Goal: Task Accomplishment & Management: Manage account settings

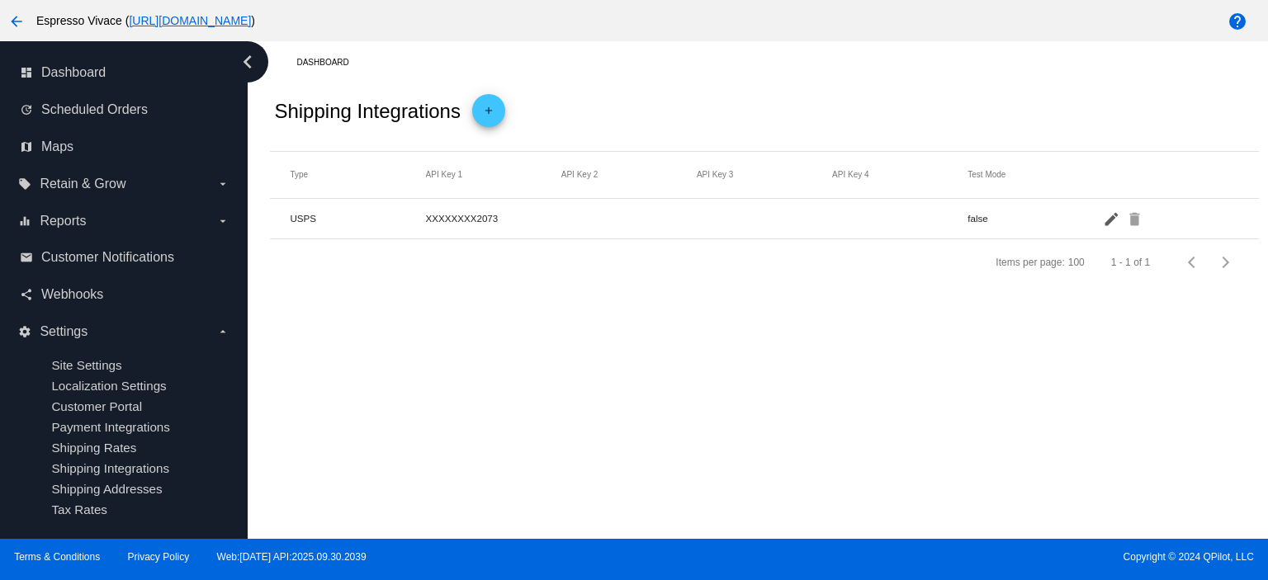
click at [1108, 215] on mat-icon "edit" at bounding box center [1113, 219] width 20 height 26
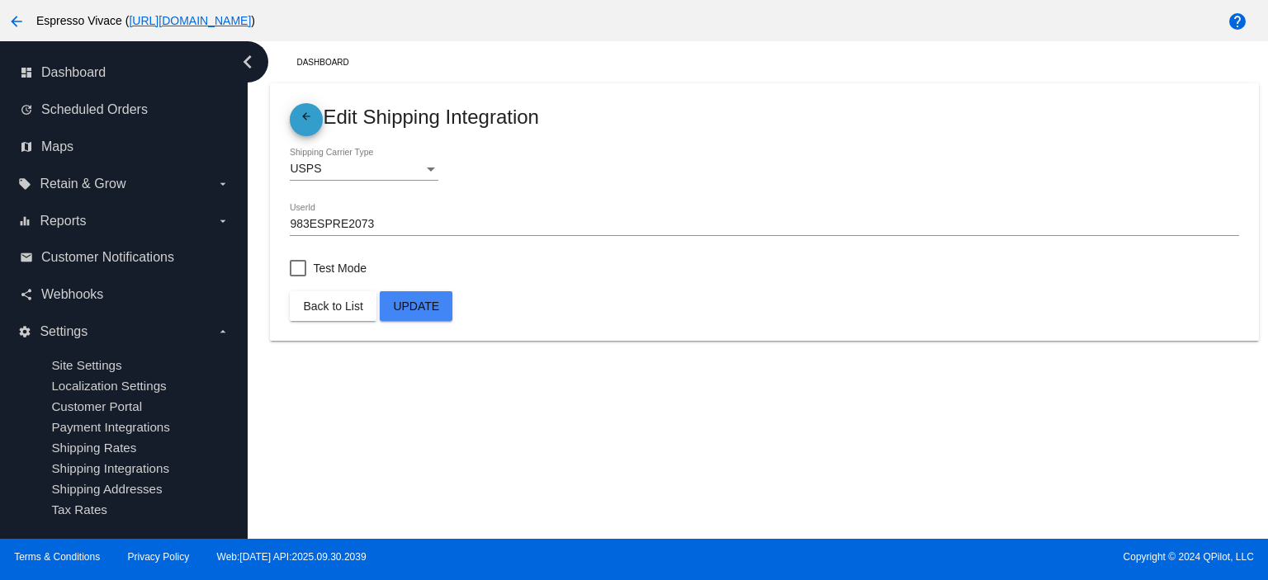
click at [298, 116] on mat-icon "arrow_back" at bounding box center [306, 121] width 20 height 20
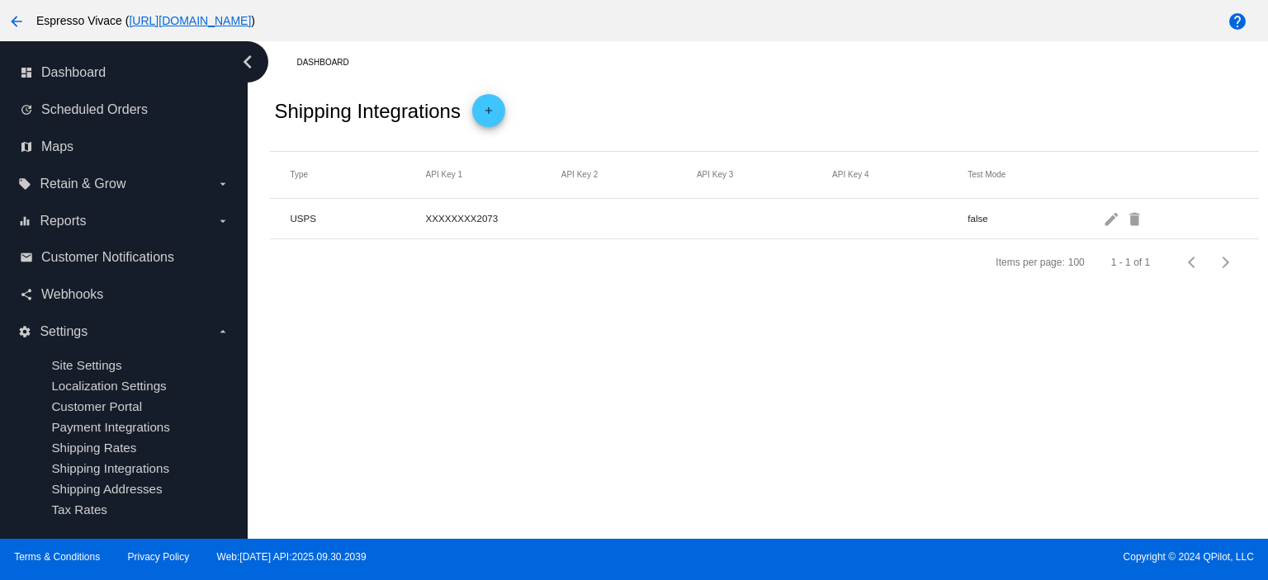
click at [588, 175] on mat-header-cell "API Key 2" at bounding box center [628, 174] width 135 height 9
click at [585, 175] on mat-header-cell "API Key 2" at bounding box center [628, 174] width 135 height 9
click at [1112, 215] on mat-icon "edit" at bounding box center [1113, 219] width 20 height 26
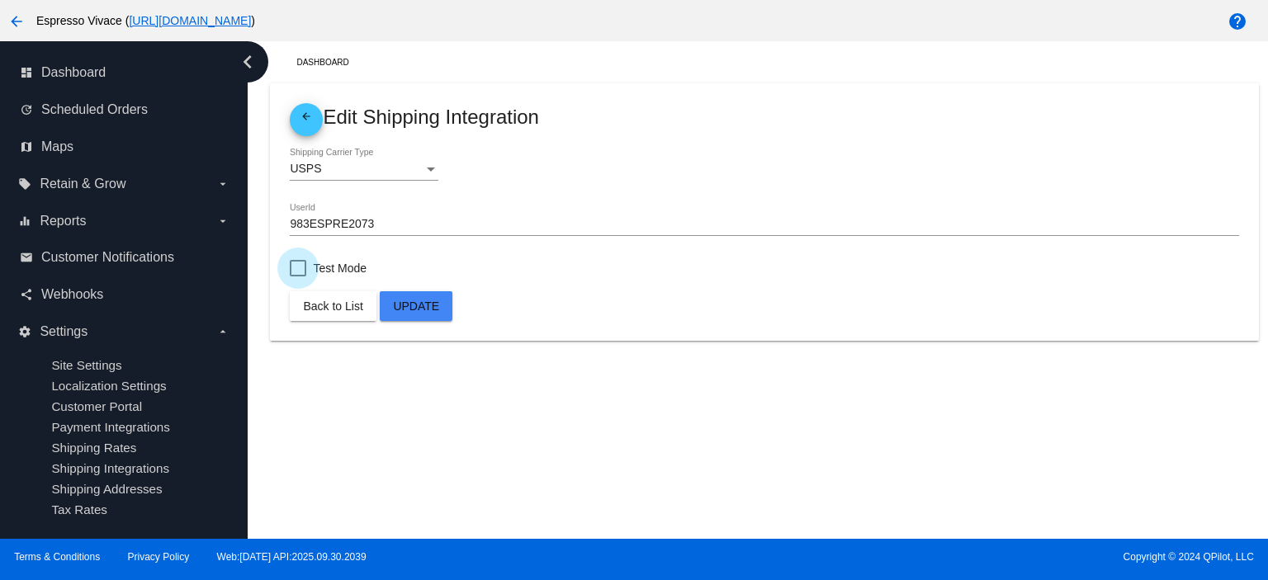
click at [299, 269] on div at bounding box center [298, 268] width 17 height 17
click at [298, 277] on input "Test Mode" at bounding box center [297, 277] width 1 height 1
checkbox input "true"
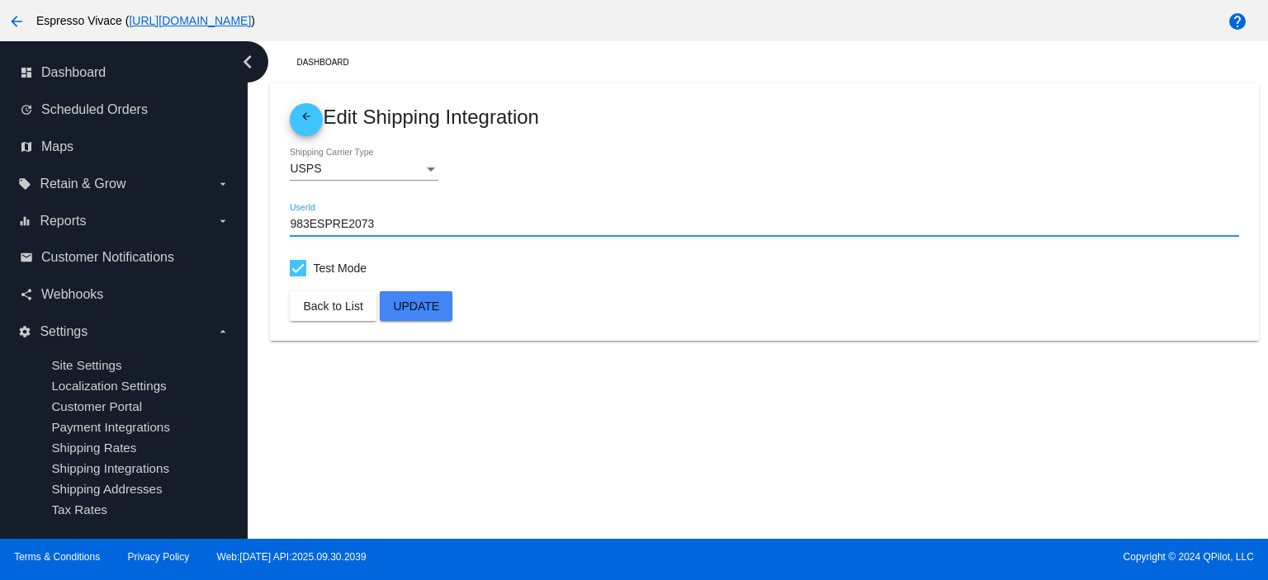
drag, startPoint x: 377, startPoint y: 220, endPoint x: 332, endPoint y: 319, distance: 109.7
click at [218, 217] on div "dashboard Dashboard update Scheduled Orders map Maps local_offer Retain & Grow …" at bounding box center [634, 290] width 1268 height 498
paste input "6A66dCA2GBtjGAJ1AX04K6VkoiW5o6rduAisemAm5Wc49Odo"
type input "6A66dCA2GBtjGAJ1AX04K6VkoiW5o6rduAisemAm5Wc49Odo"
click at [410, 305] on span "Update" at bounding box center [416, 306] width 46 height 13
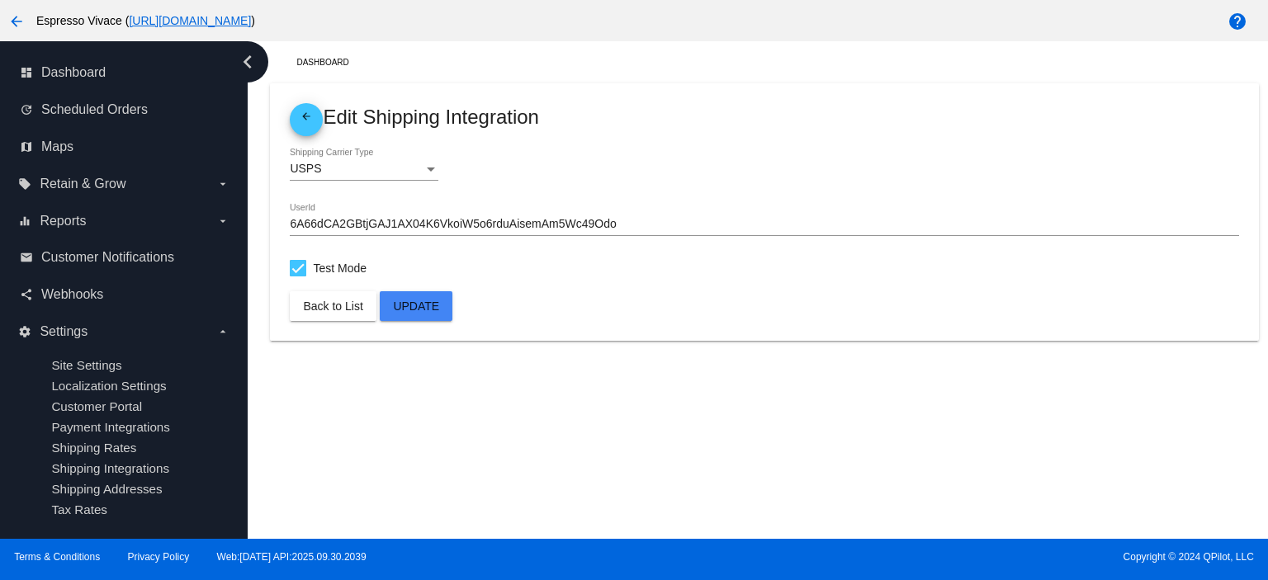
click at [330, 305] on span "Back to List" at bounding box center [332, 306] width 59 height 13
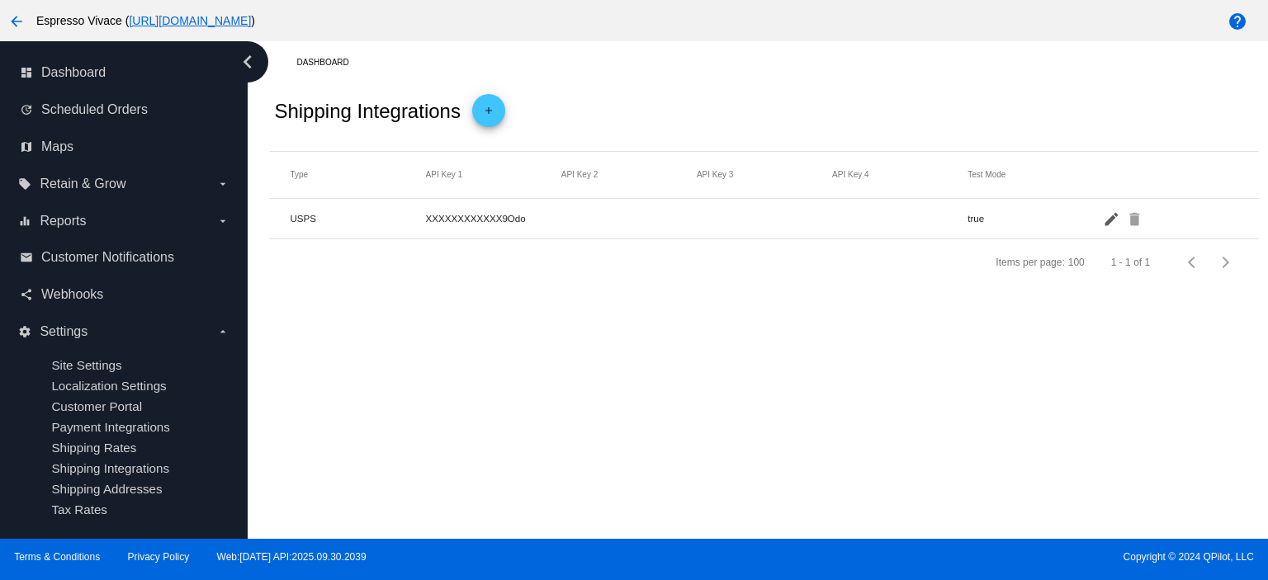
click at [1109, 215] on mat-icon "edit" at bounding box center [1113, 219] width 20 height 26
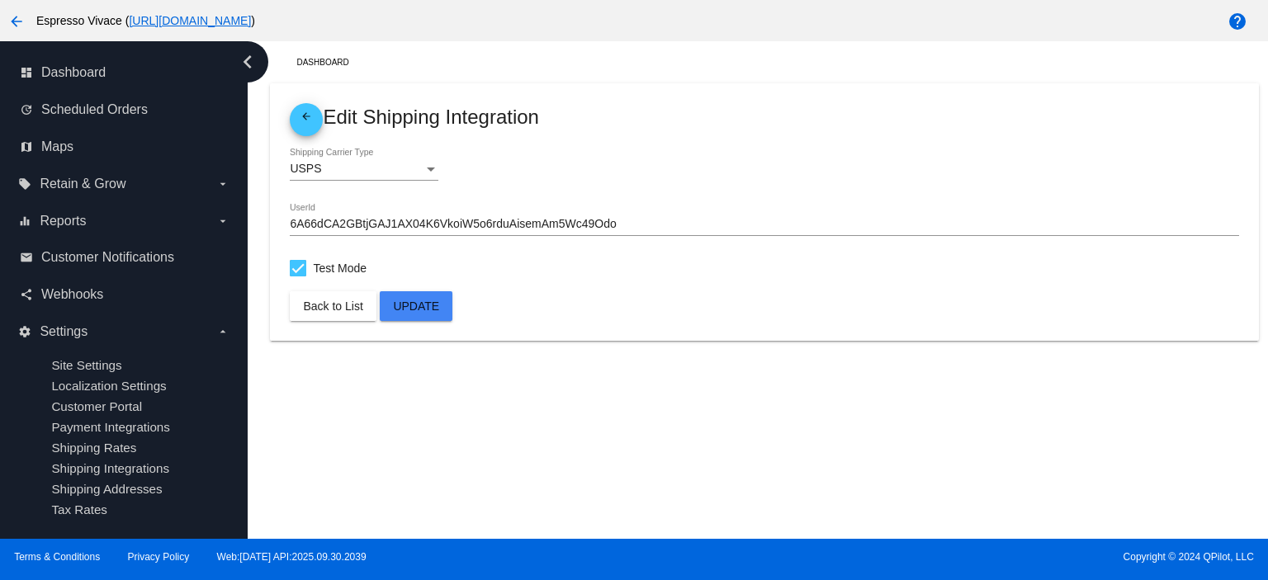
click at [297, 264] on div at bounding box center [298, 268] width 17 height 17
click at [297, 277] on input "Test Mode" at bounding box center [297, 277] width 1 height 1
checkbox input "false"
click at [419, 306] on span "Update" at bounding box center [416, 306] width 46 height 13
click at [310, 308] on span "Back to List" at bounding box center [332, 306] width 59 height 13
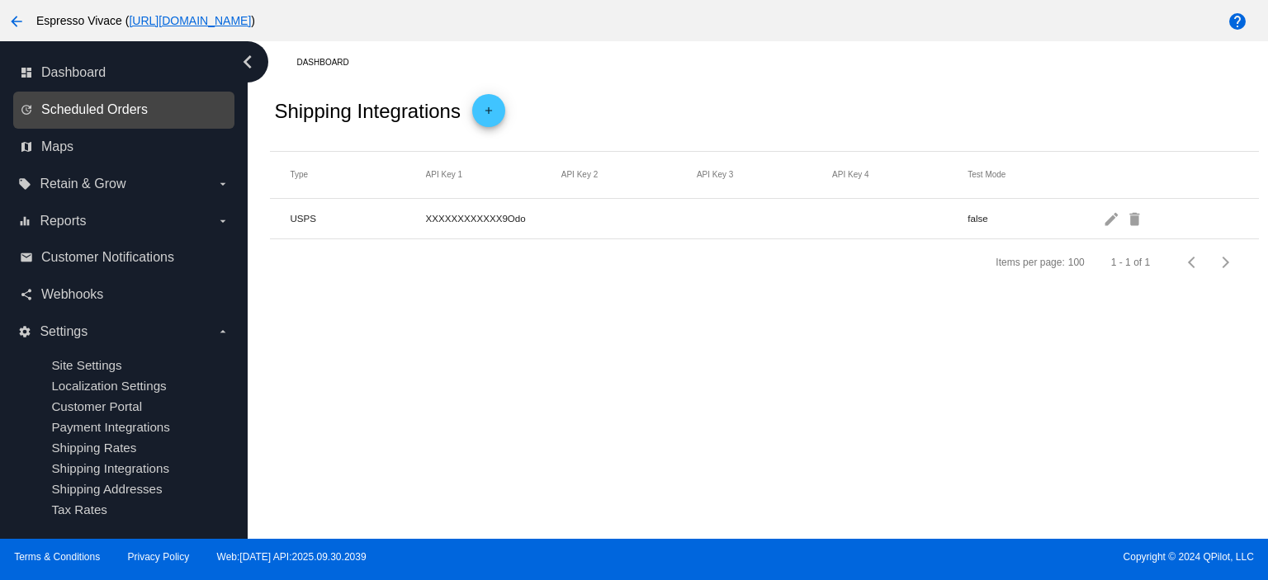
click at [91, 105] on span "Scheduled Orders" at bounding box center [94, 109] width 106 height 15
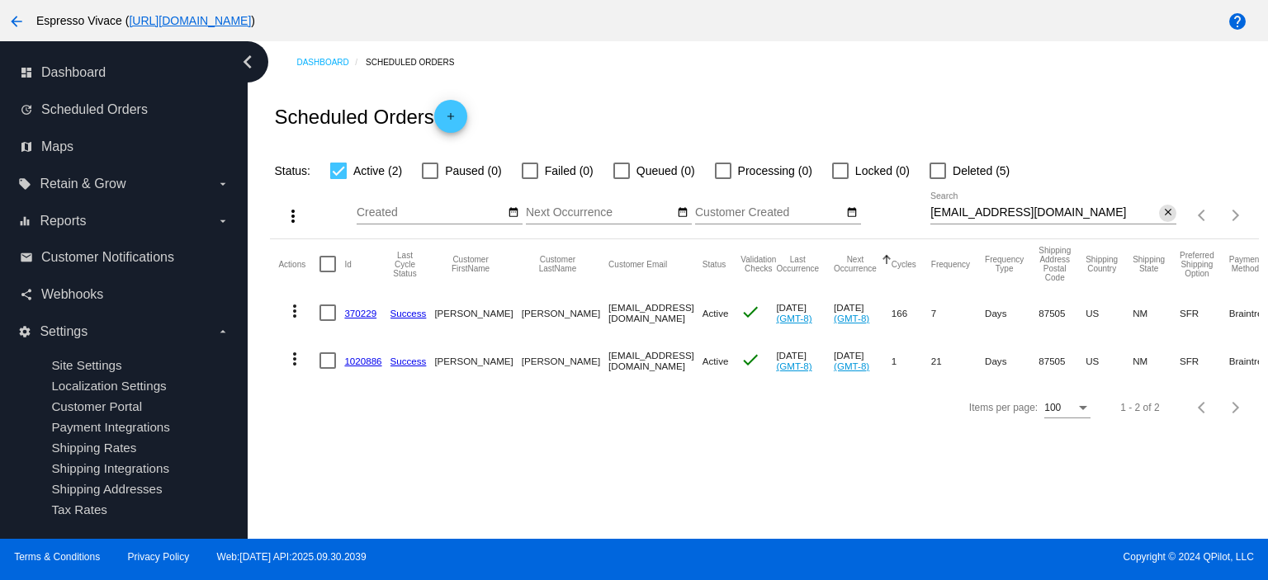
click at [1163, 214] on mat-icon "close" at bounding box center [1168, 212] width 12 height 13
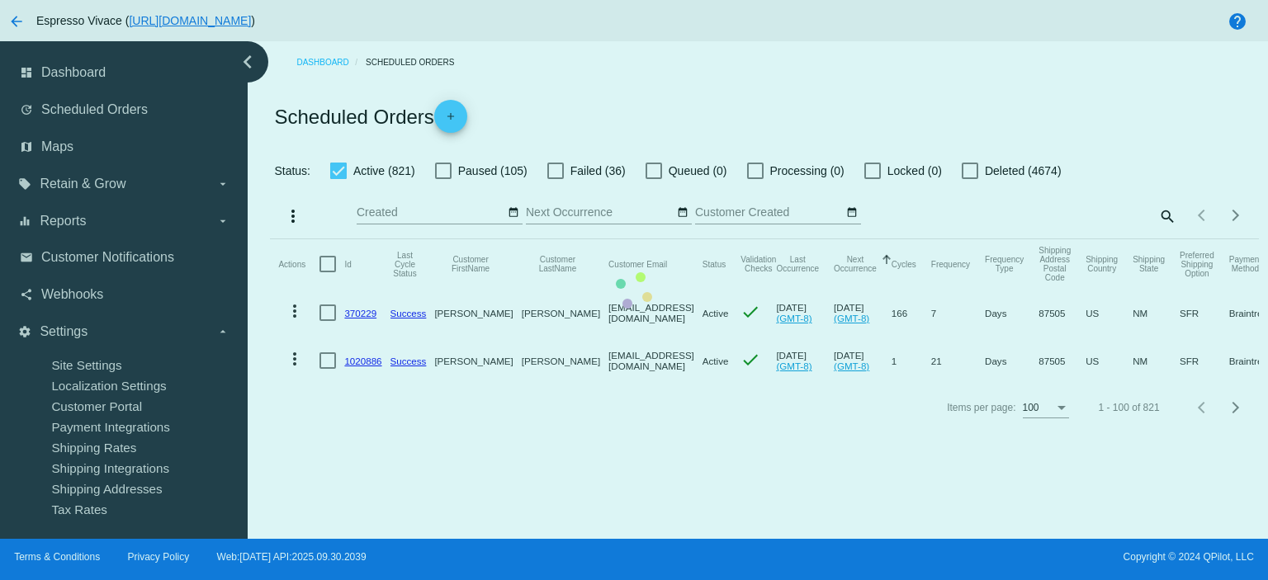
click at [1168, 214] on app-dashboard-scheduled-orders "Scheduled Orders add Status: Active (821) Paused (105) Failed (36) Queued (0) P…" at bounding box center [764, 257] width 988 height 348
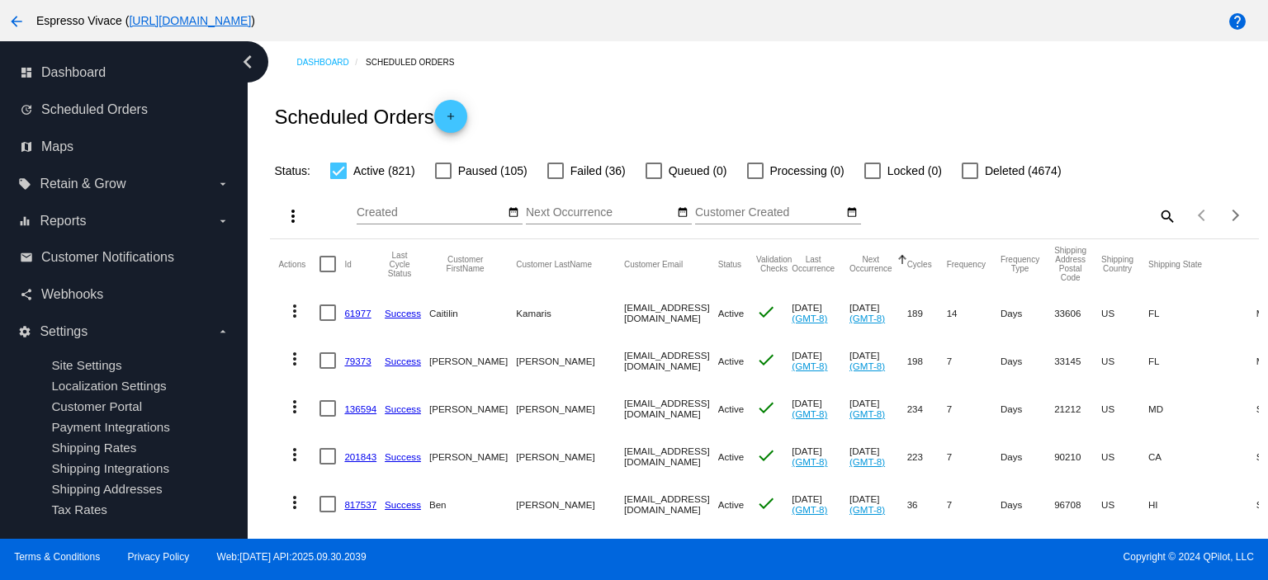
click at [1176, 213] on div "Items per page: 100 1 - 100 of 821" at bounding box center [1217, 215] width 82 height 46
click at [1157, 216] on mat-icon "search" at bounding box center [1167, 216] width 20 height 26
click at [963, 214] on input "Search" at bounding box center [1053, 212] width 246 height 13
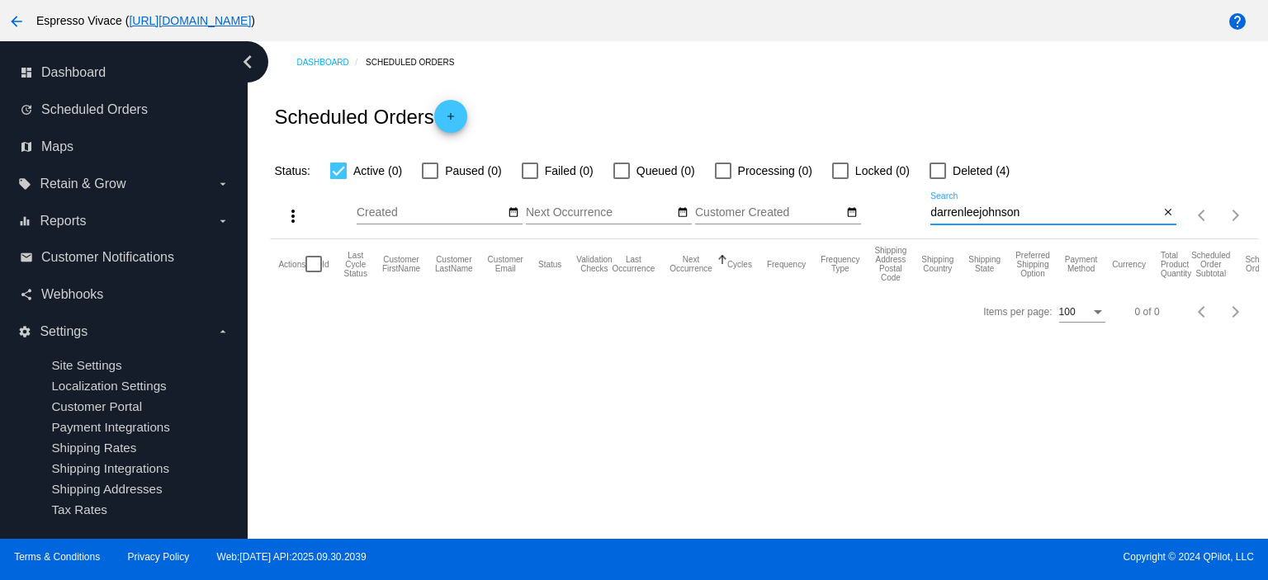
type input "darrenleejohnson"
click at [941, 170] on div at bounding box center [938, 171] width 17 height 17
click at [938, 179] on input "Deleted (4)" at bounding box center [937, 179] width 1 height 1
checkbox input "true"
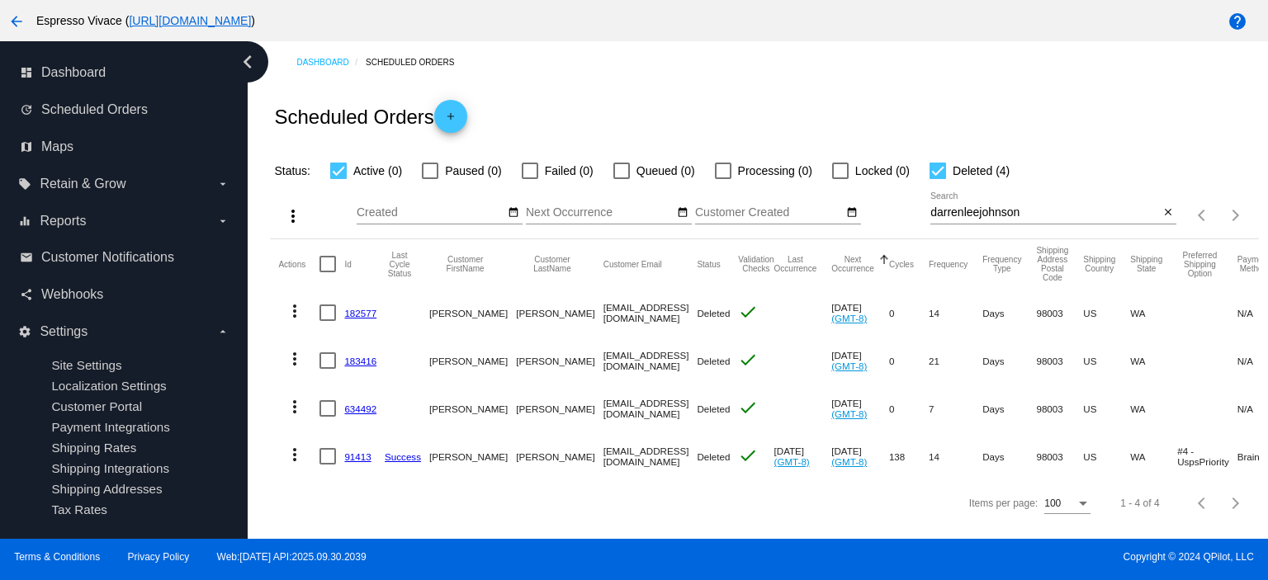
click at [360, 456] on link "91413" at bounding box center [357, 457] width 26 height 11
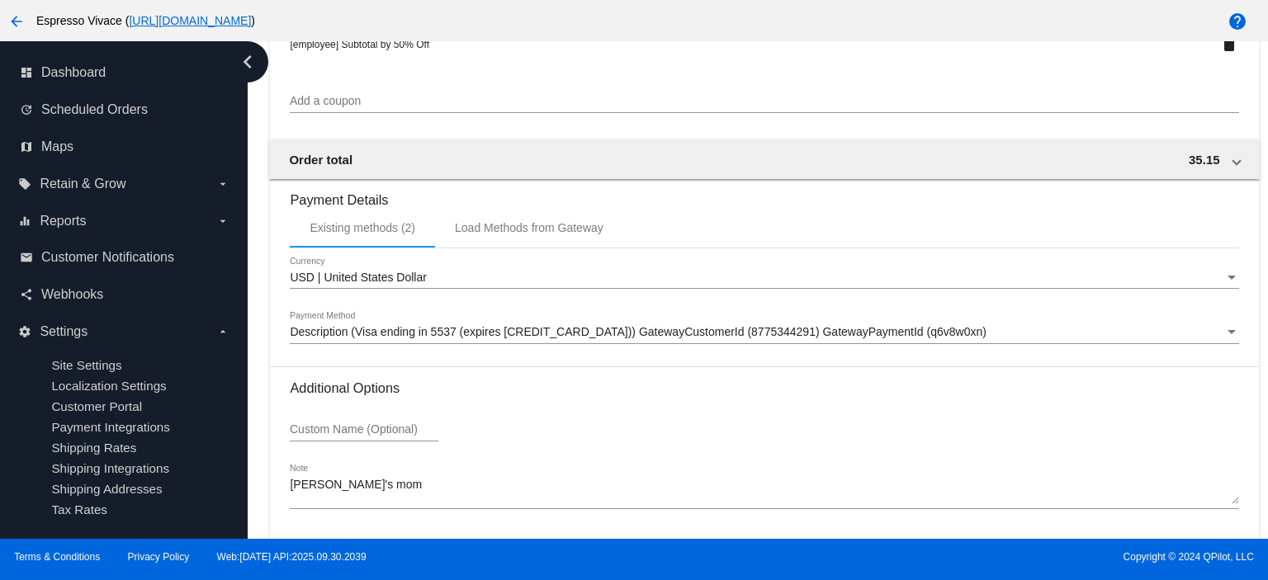
scroll to position [1608, 0]
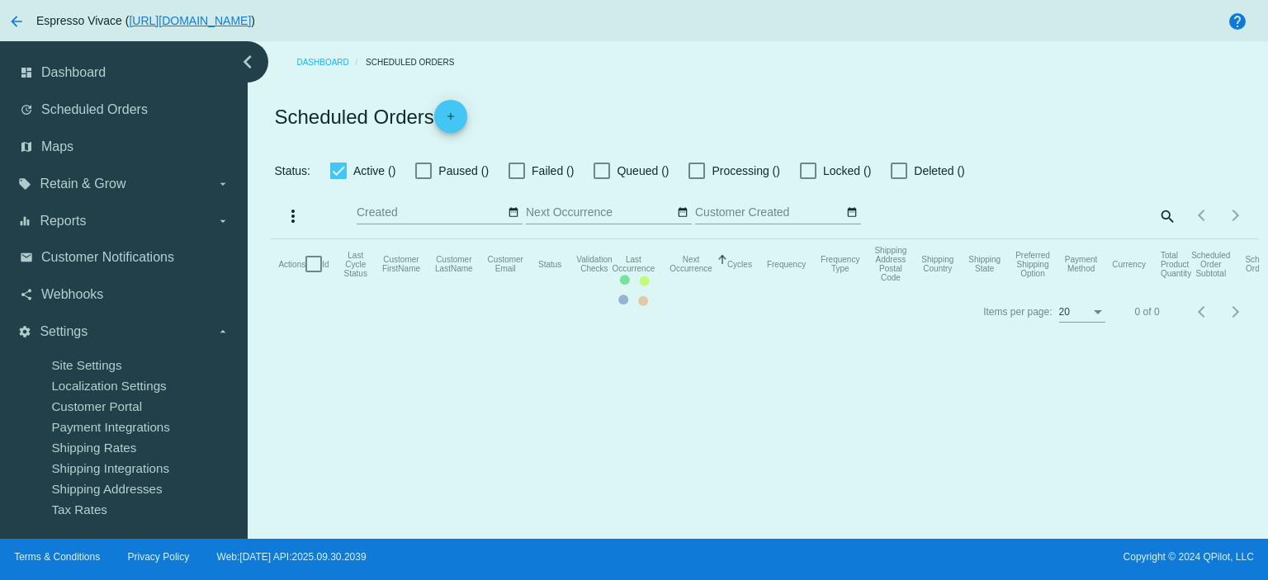
checkbox input "true"
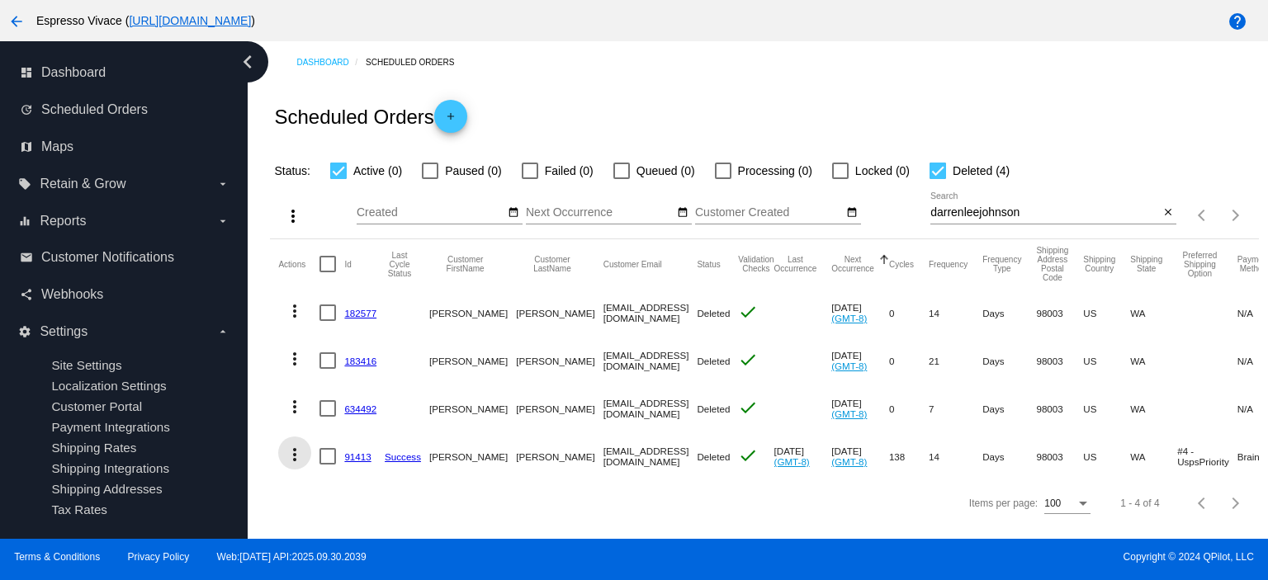
click at [296, 453] on mat-icon "more_vert" at bounding box center [295, 455] width 20 height 20
click at [559, 528] on div at bounding box center [634, 290] width 1268 height 580
click at [332, 457] on div at bounding box center [327, 456] width 17 height 17
click at [328, 465] on input "checkbox" at bounding box center [327, 465] width 1 height 1
checkbox input "true"
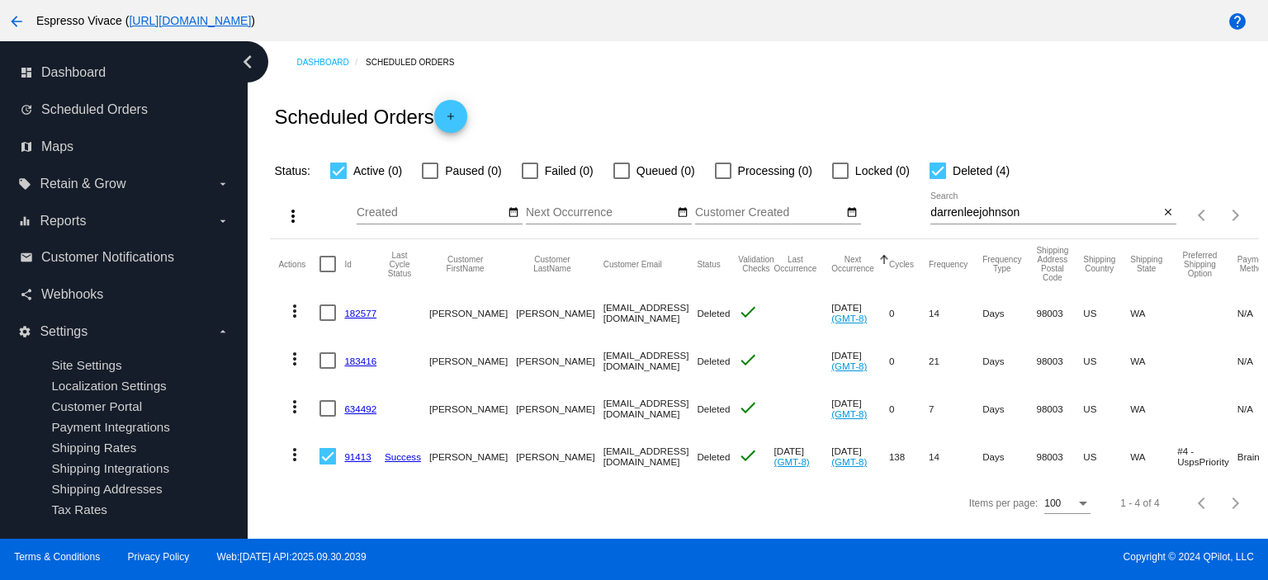
click at [292, 211] on mat-icon "more_vert" at bounding box center [293, 216] width 20 height 20
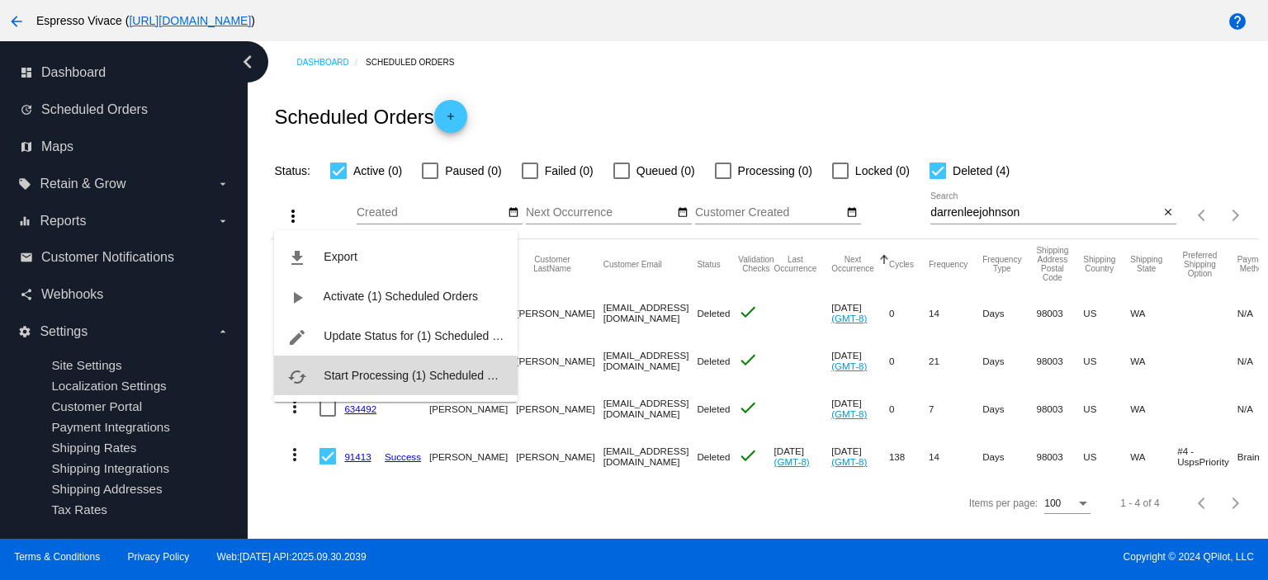
click at [357, 366] on button "cached Start Processing (1) Scheduled Orders" at bounding box center [396, 376] width 244 height 40
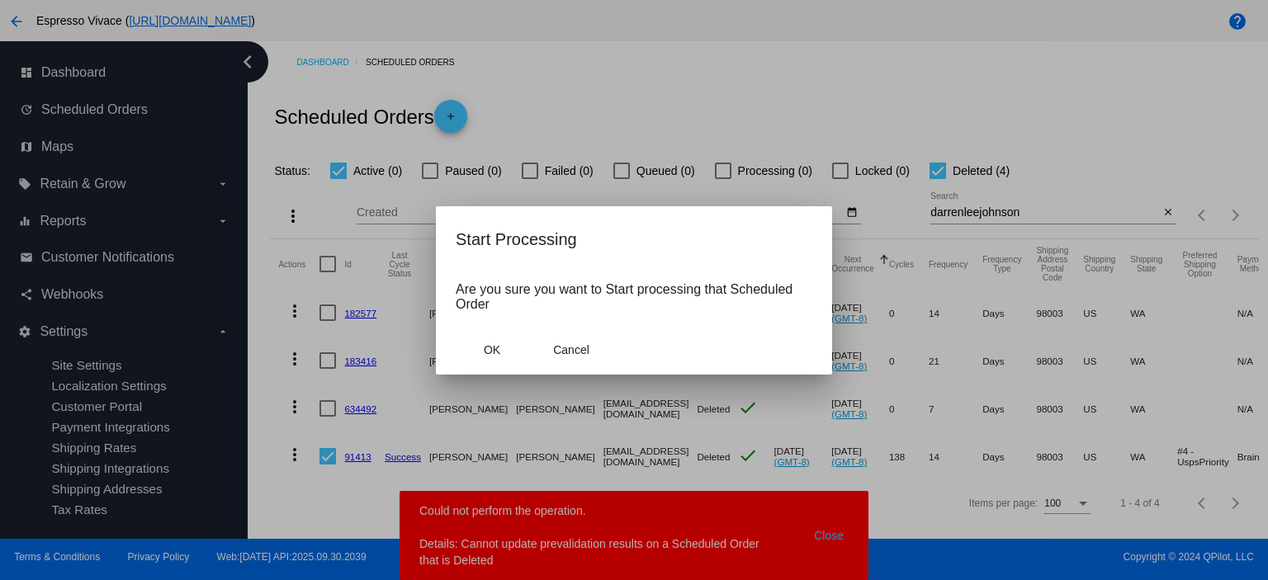
click at [828, 535] on div at bounding box center [634, 290] width 1268 height 580
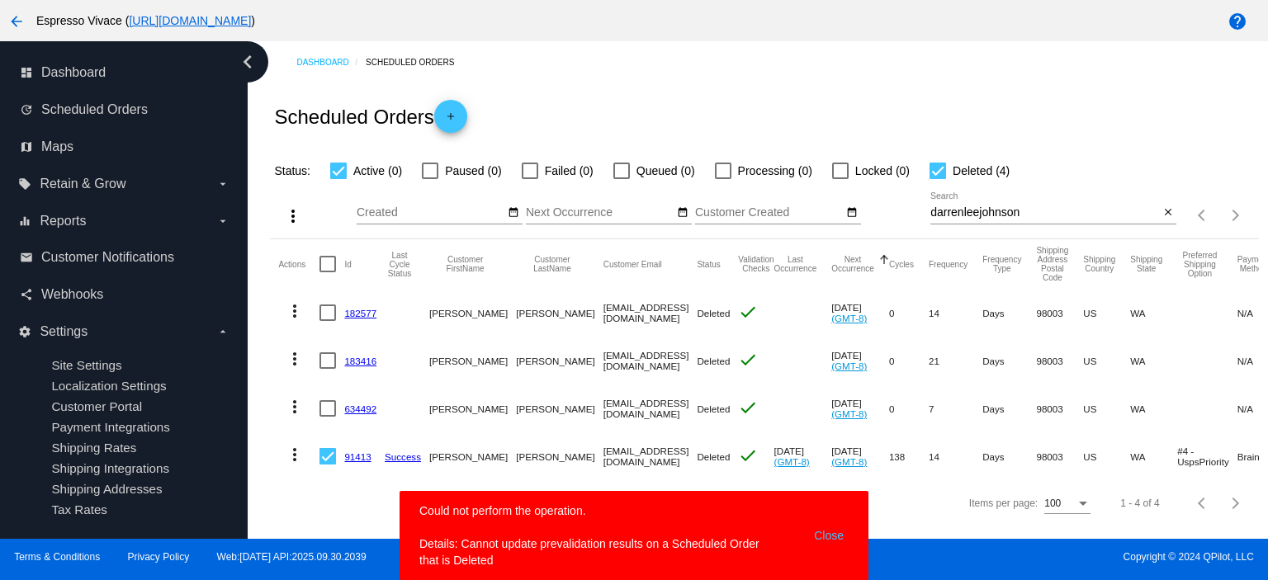
drag, startPoint x: 836, startPoint y: 534, endPoint x: 518, endPoint y: 494, distance: 320.3
click at [835, 534] on button "Close" at bounding box center [829, 536] width 40 height 66
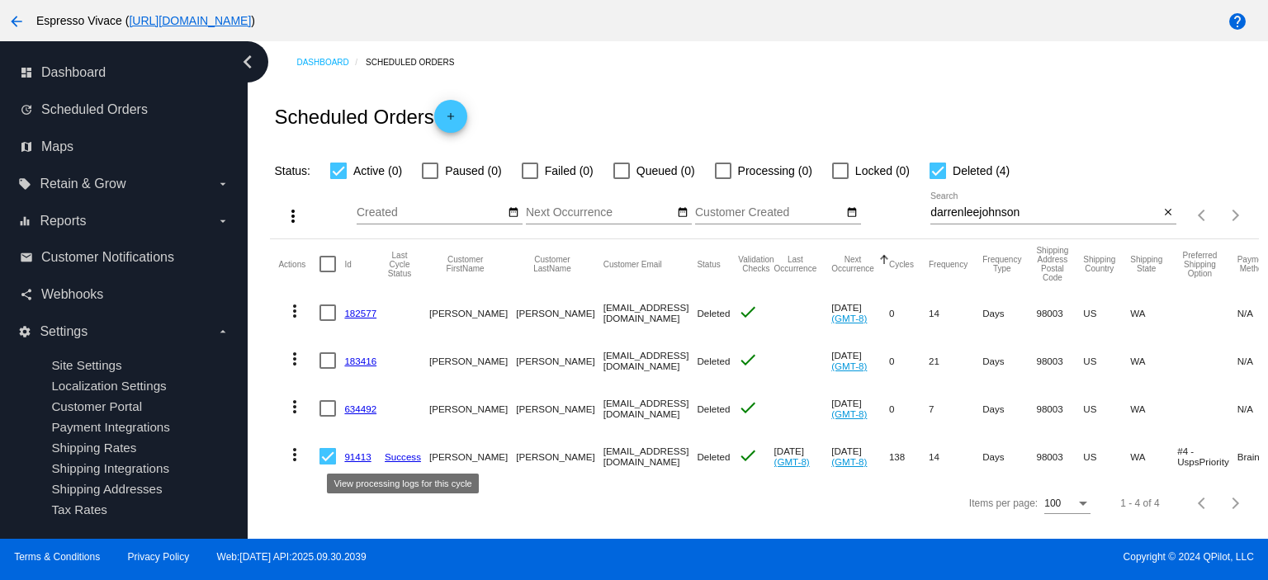
click at [399, 455] on link "Success" at bounding box center [403, 457] width 36 height 11
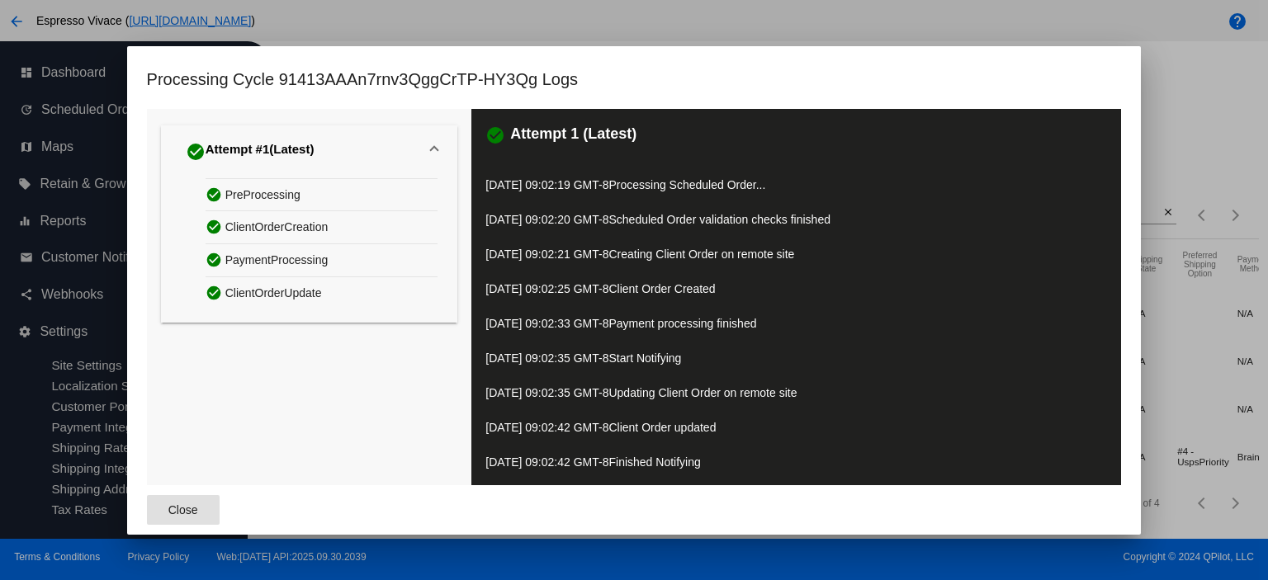
click at [193, 504] on span "Close" at bounding box center [183, 510] width 30 height 13
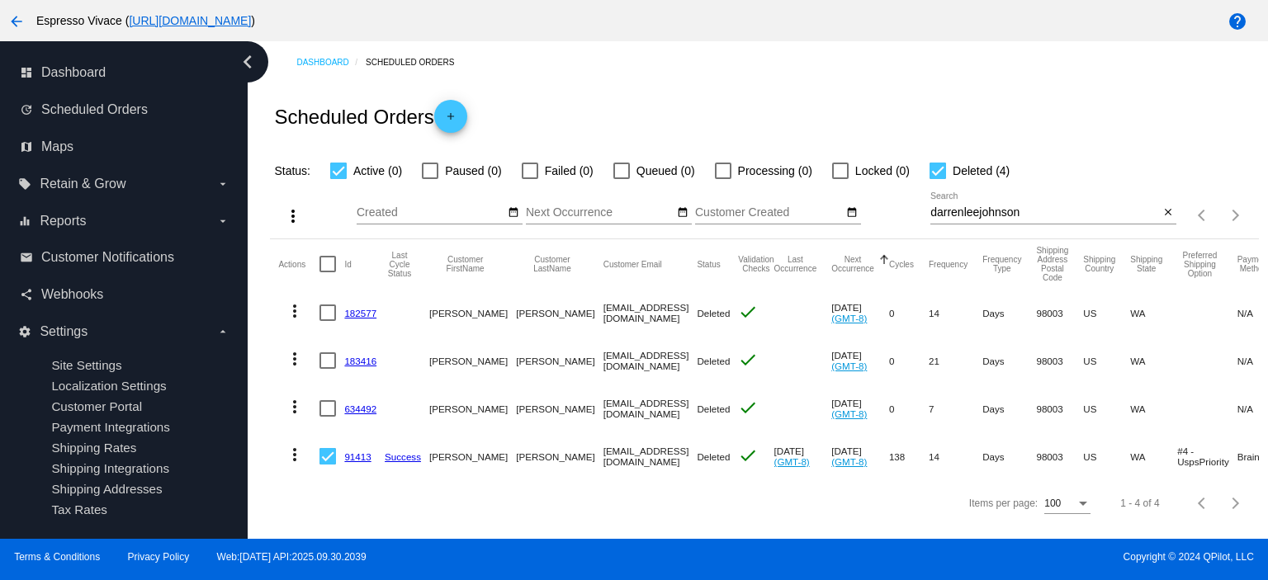
click at [294, 452] on mat-icon "more_vert" at bounding box center [295, 455] width 20 height 20
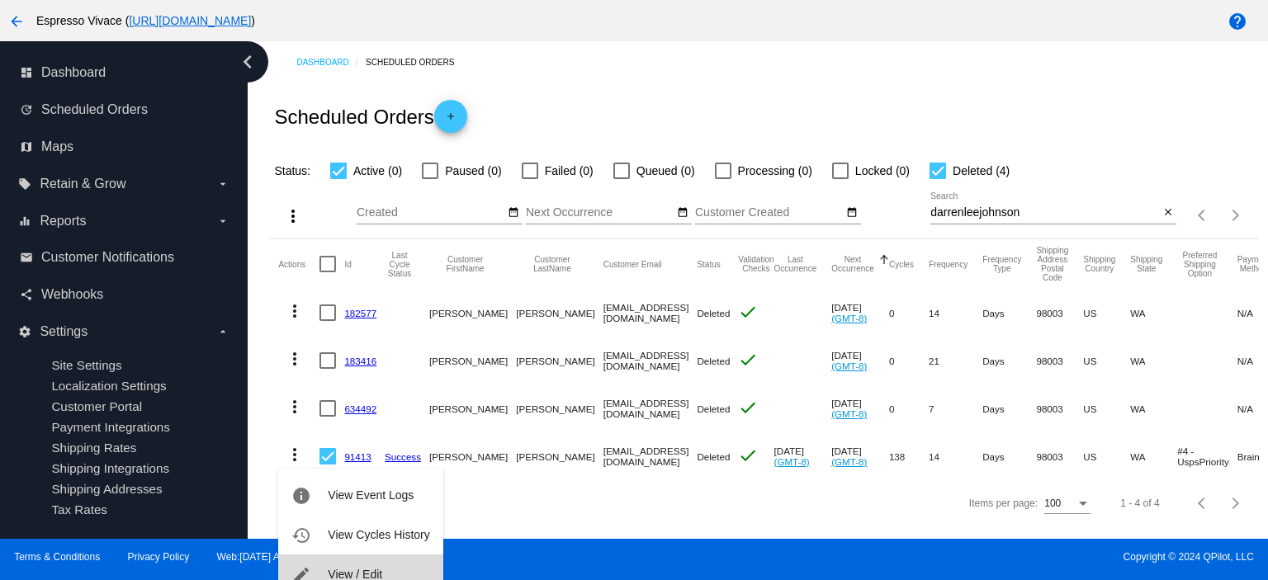
click at [327, 569] on button "edit View / Edit" at bounding box center [360, 575] width 164 height 40
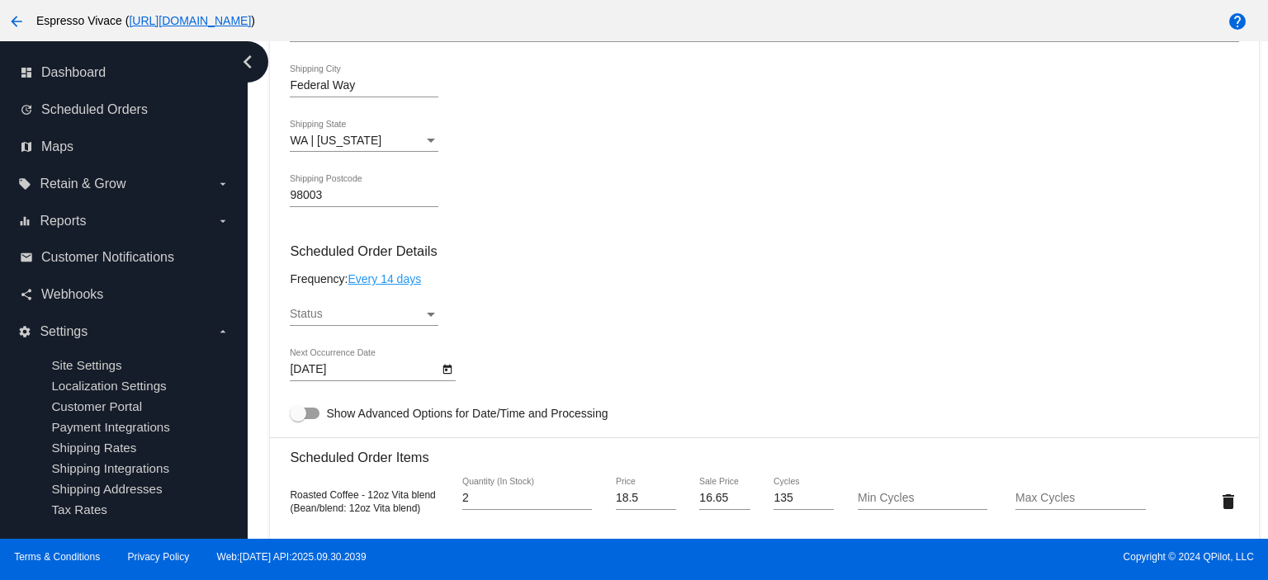
scroll to position [826, 0]
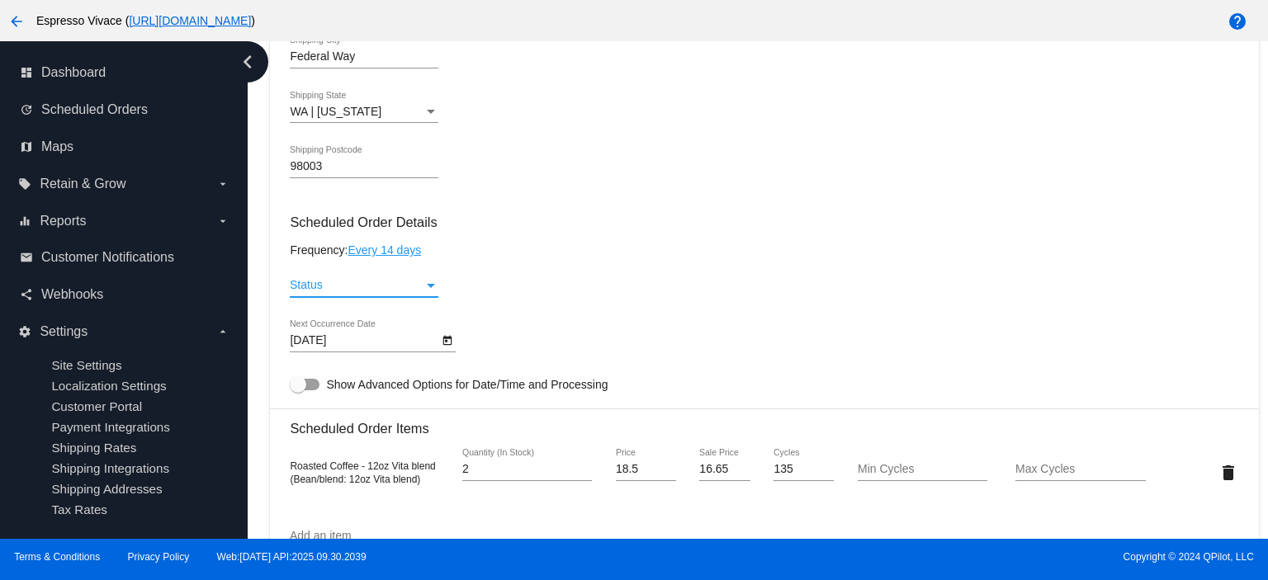
click at [428, 287] on div "Status" at bounding box center [431, 286] width 8 height 4
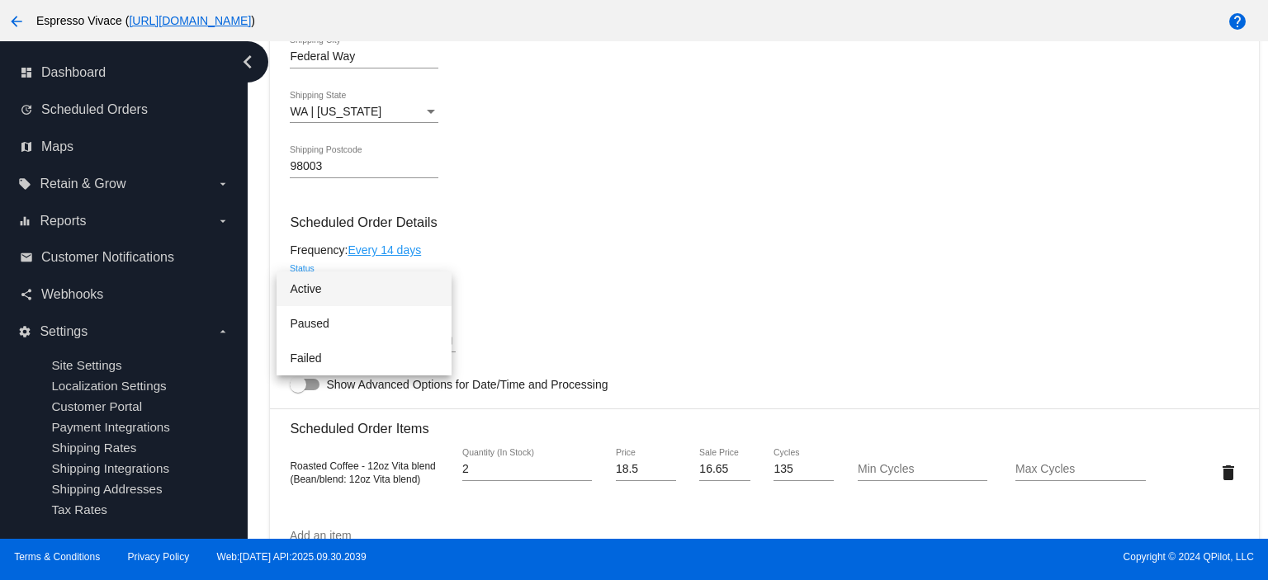
click at [346, 289] on span "Active" at bounding box center [364, 289] width 149 height 35
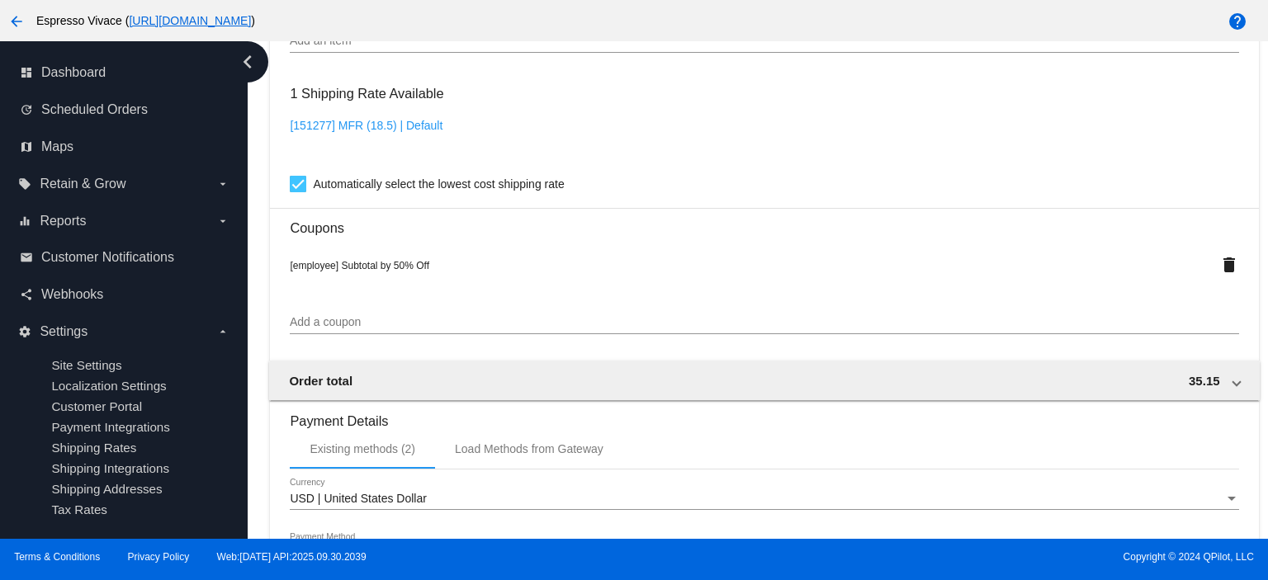
scroll to position [1608, 0]
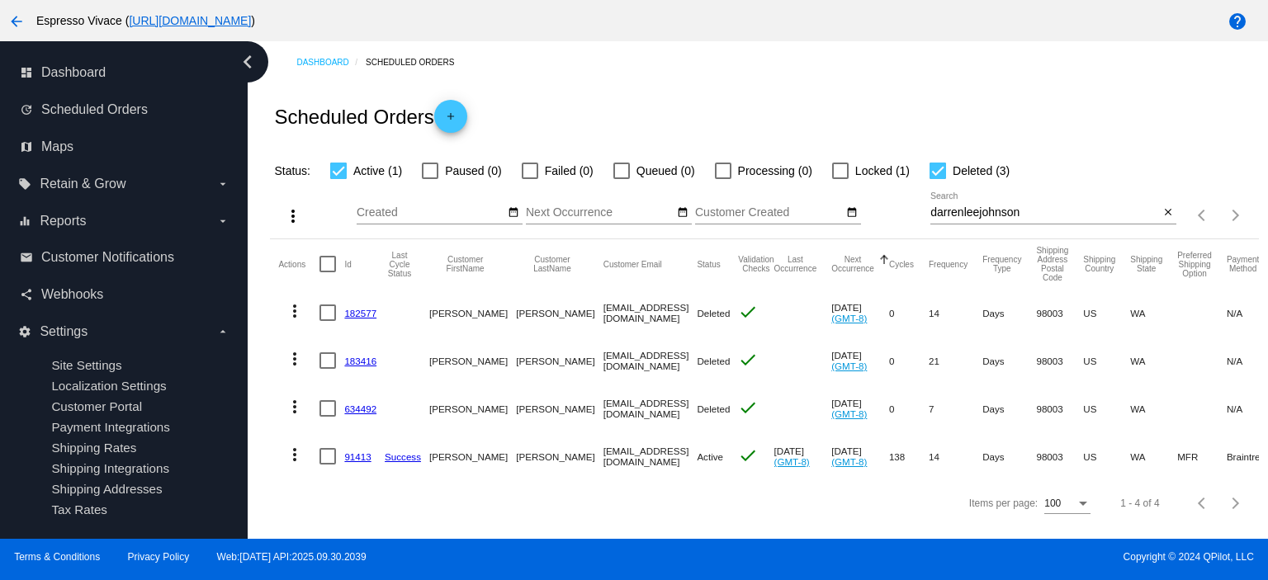
click at [295, 452] on mat-icon "more_vert" at bounding box center [295, 455] width 20 height 20
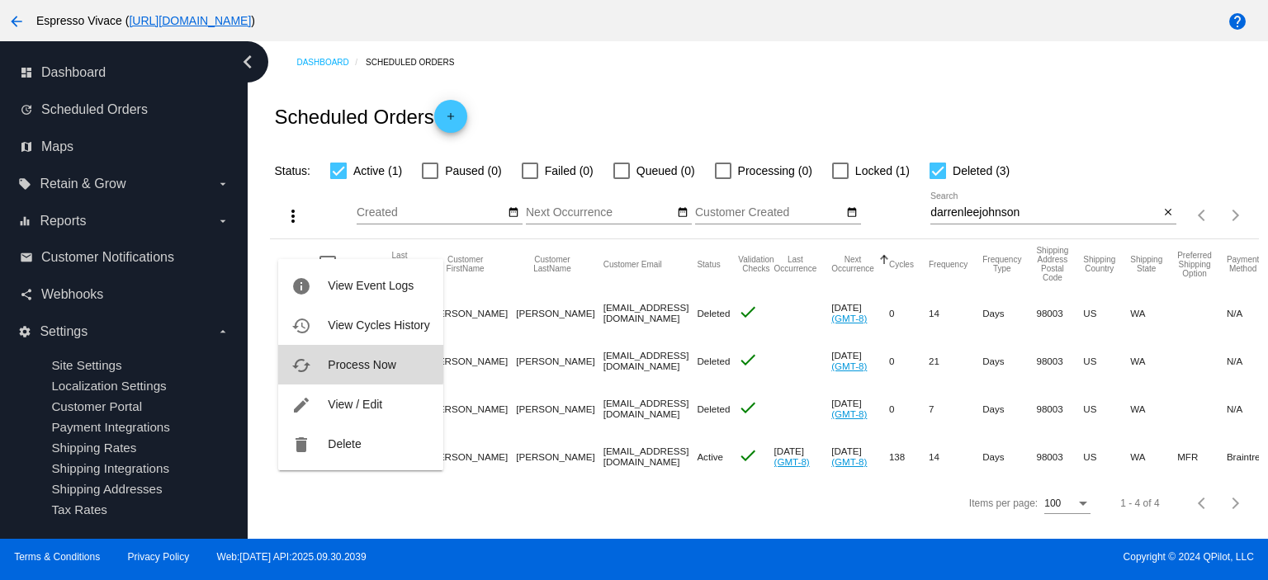
click at [334, 363] on span "Process Now" at bounding box center [362, 364] width 68 height 13
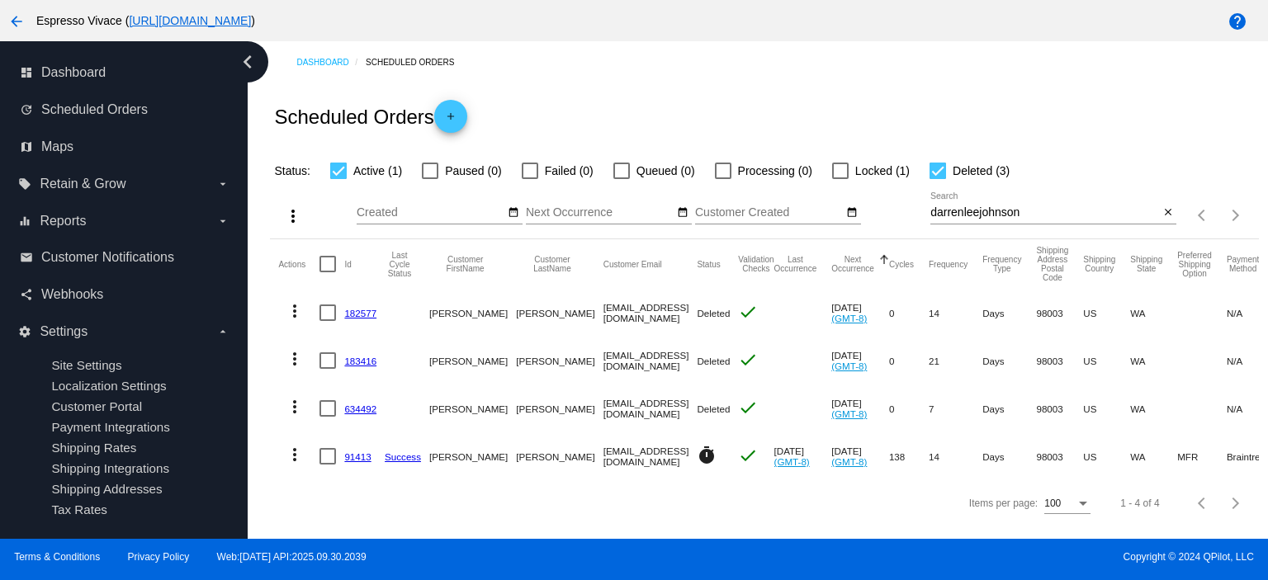
click at [938, 170] on div at bounding box center [938, 171] width 17 height 17
click at [938, 179] on input "Deleted (3)" at bounding box center [937, 179] width 1 height 1
checkbox input "false"
click at [1020, 141] on div "Scheduled Orders add" at bounding box center [764, 116] width 988 height 66
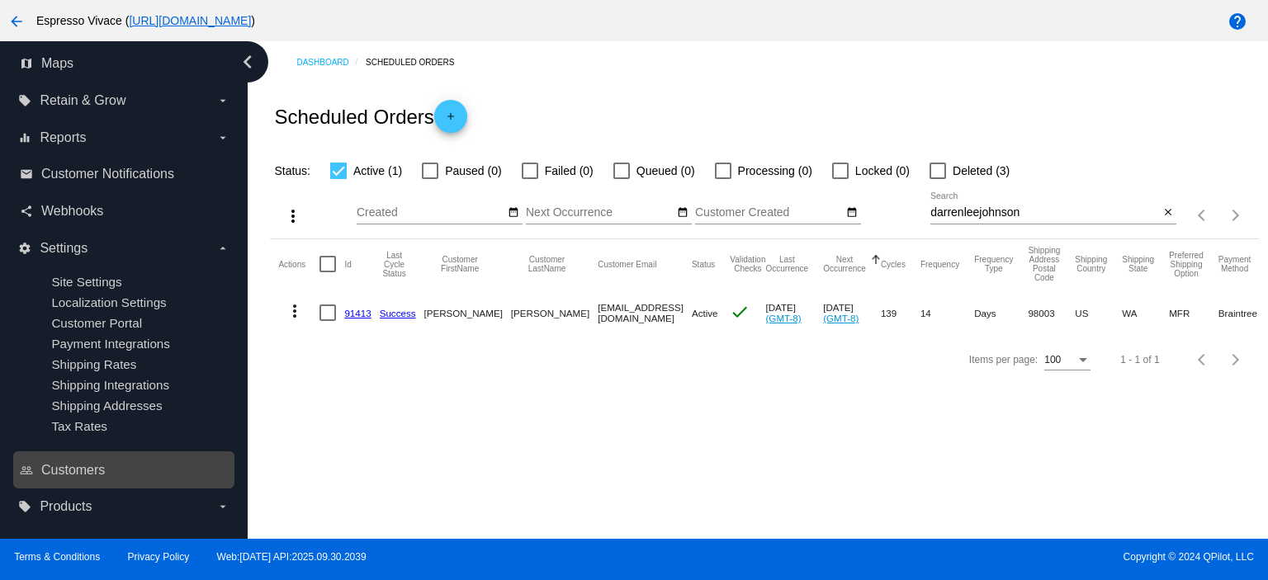
scroll to position [87, 0]
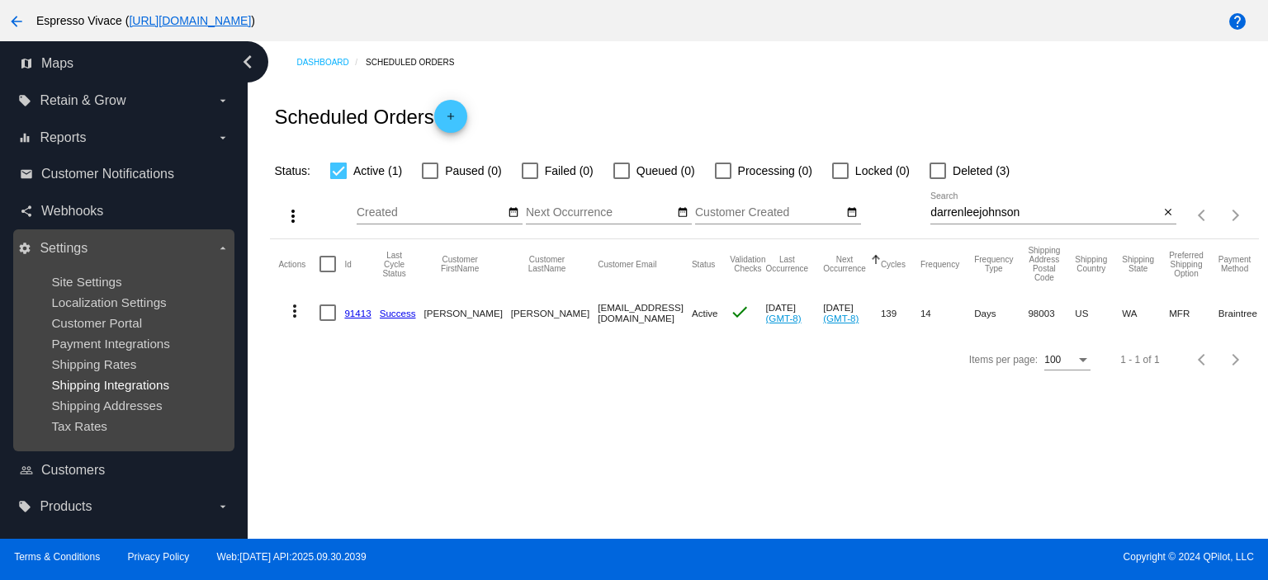
click at [96, 386] on span "Shipping Integrations" at bounding box center [110, 385] width 118 height 14
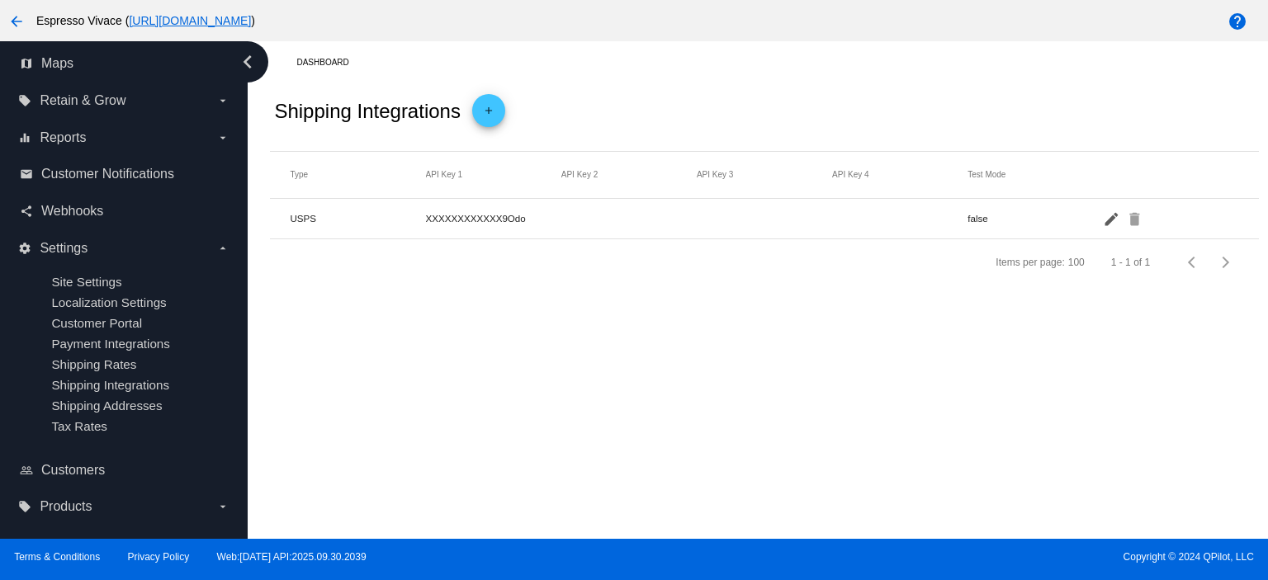
click at [1108, 218] on mat-icon "edit" at bounding box center [1113, 219] width 20 height 26
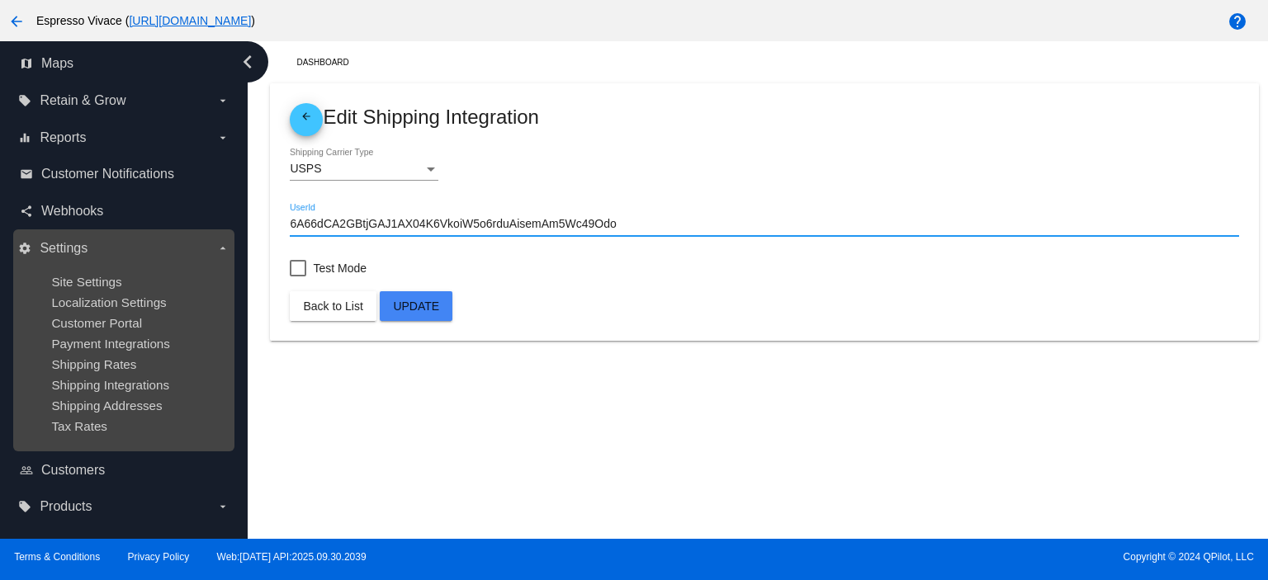
drag, startPoint x: 688, startPoint y: 224, endPoint x: 122, endPoint y: 244, distance: 565.8
click at [123, 244] on div "dashboard Dashboard update Scheduled Orders map Maps local_offer Retain & Grow …" at bounding box center [634, 290] width 1268 height 498
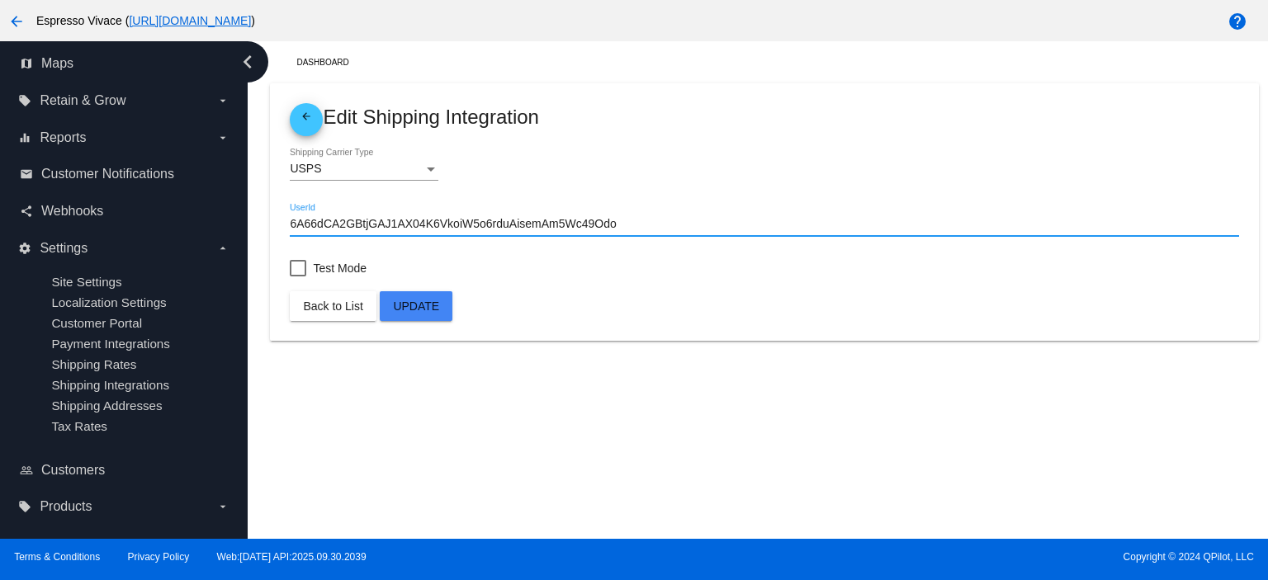
paste input "983ESPRE2073"
type input "983ESPRE2073"
click at [419, 300] on span "Update" at bounding box center [416, 306] width 46 height 13
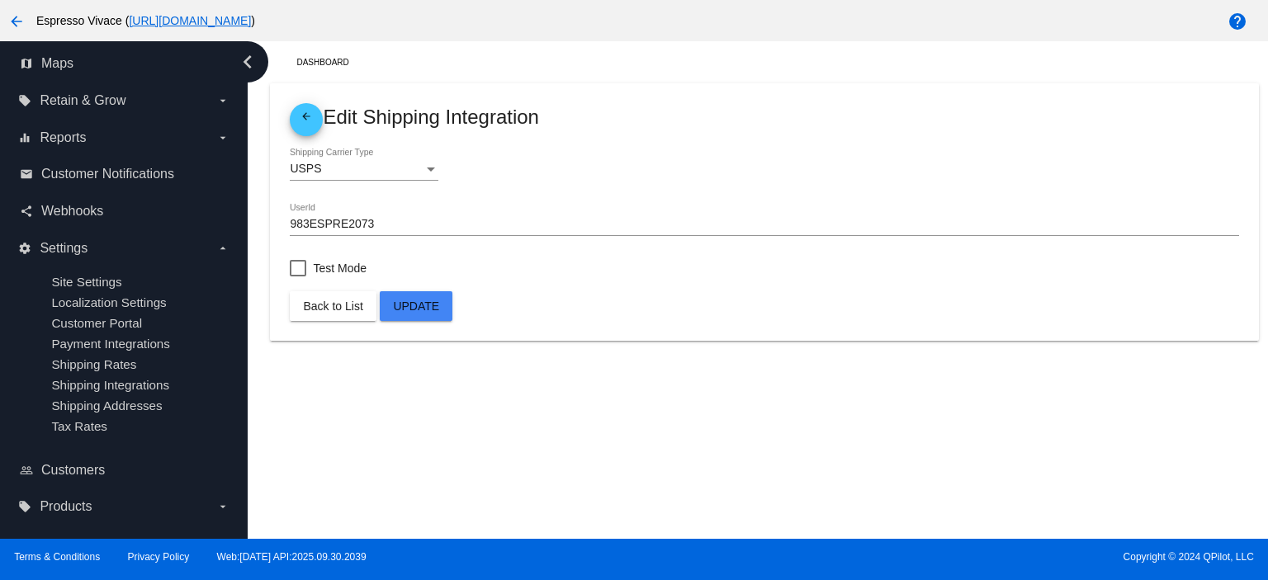
click at [342, 306] on span "Back to List" at bounding box center [332, 306] width 59 height 13
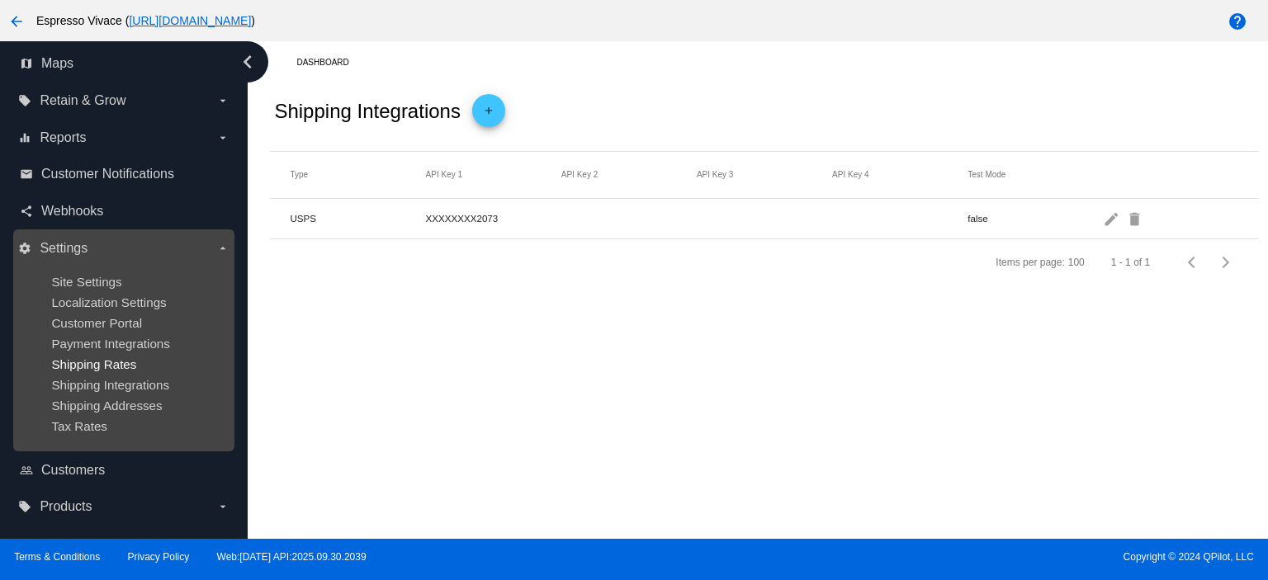
click at [115, 362] on span "Shipping Rates" at bounding box center [93, 364] width 85 height 14
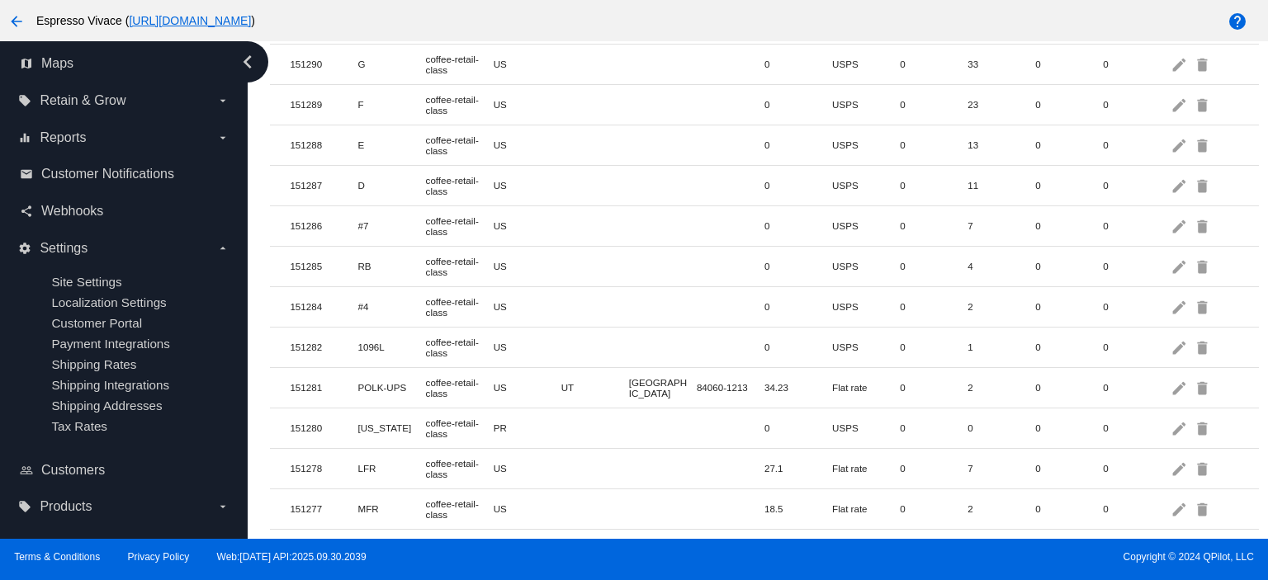
scroll to position [297, 0]
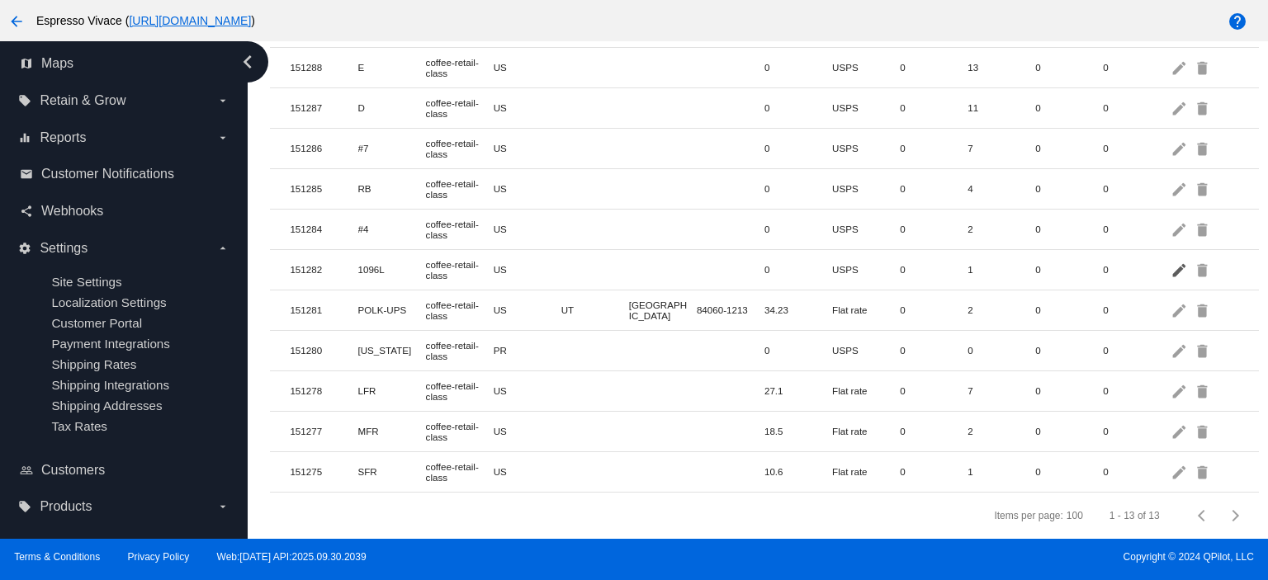
click at [1171, 260] on mat-icon "edit" at bounding box center [1181, 270] width 20 height 26
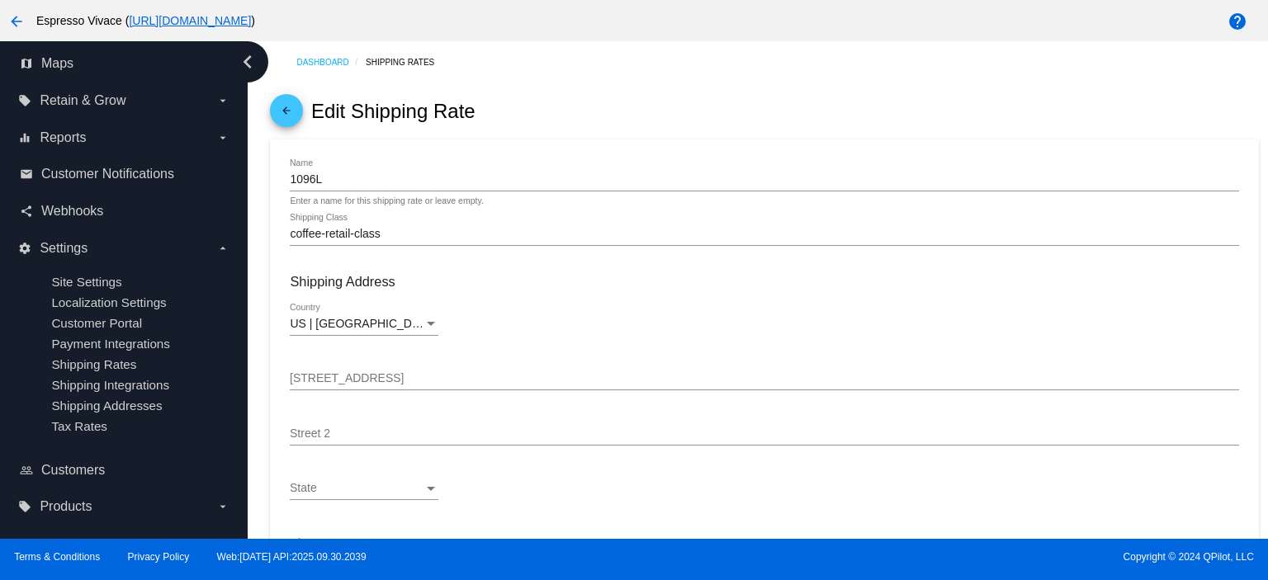
click at [294, 111] on mat-icon "arrow_back" at bounding box center [287, 115] width 20 height 20
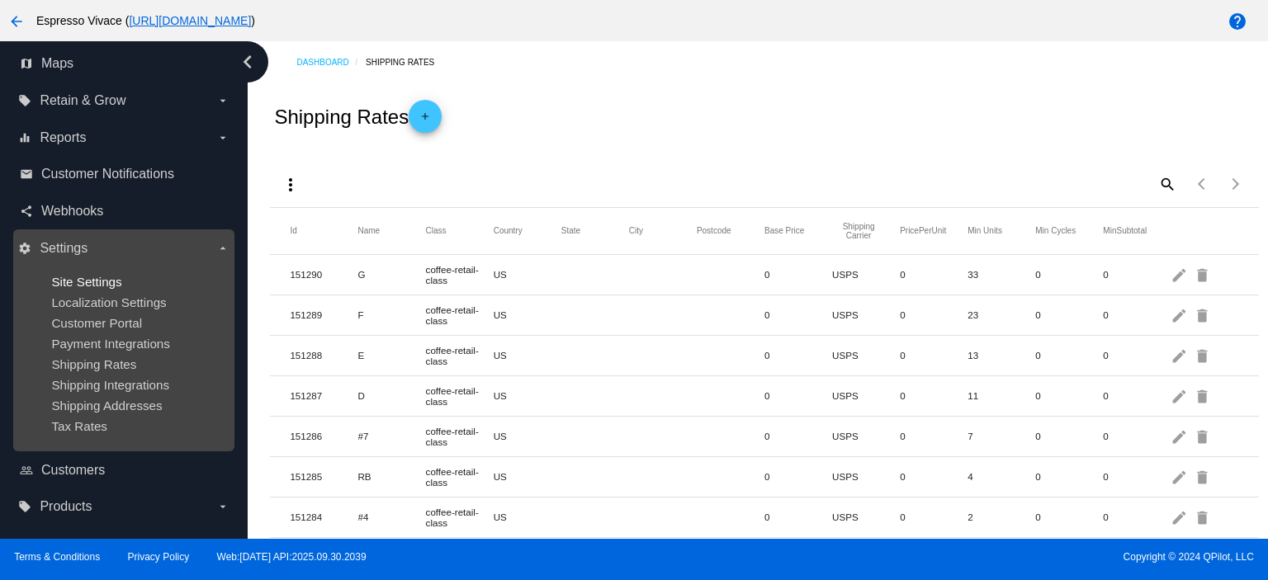
click at [100, 281] on span "Site Settings" at bounding box center [86, 282] width 70 height 14
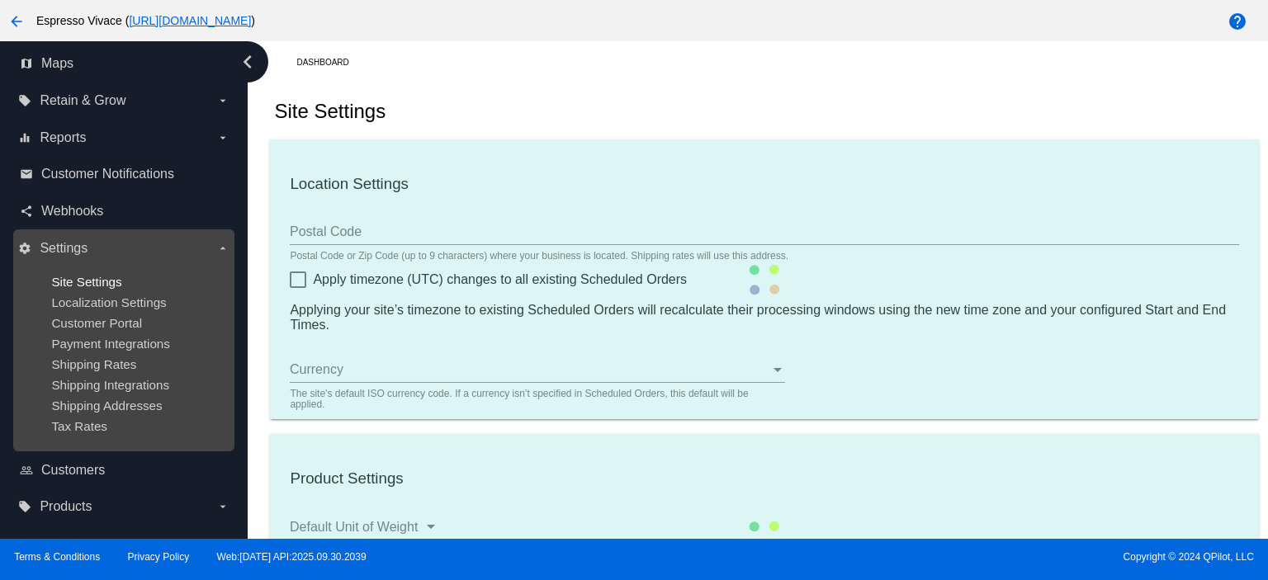
type input "98122"
type input "08:00"
checkbox input "true"
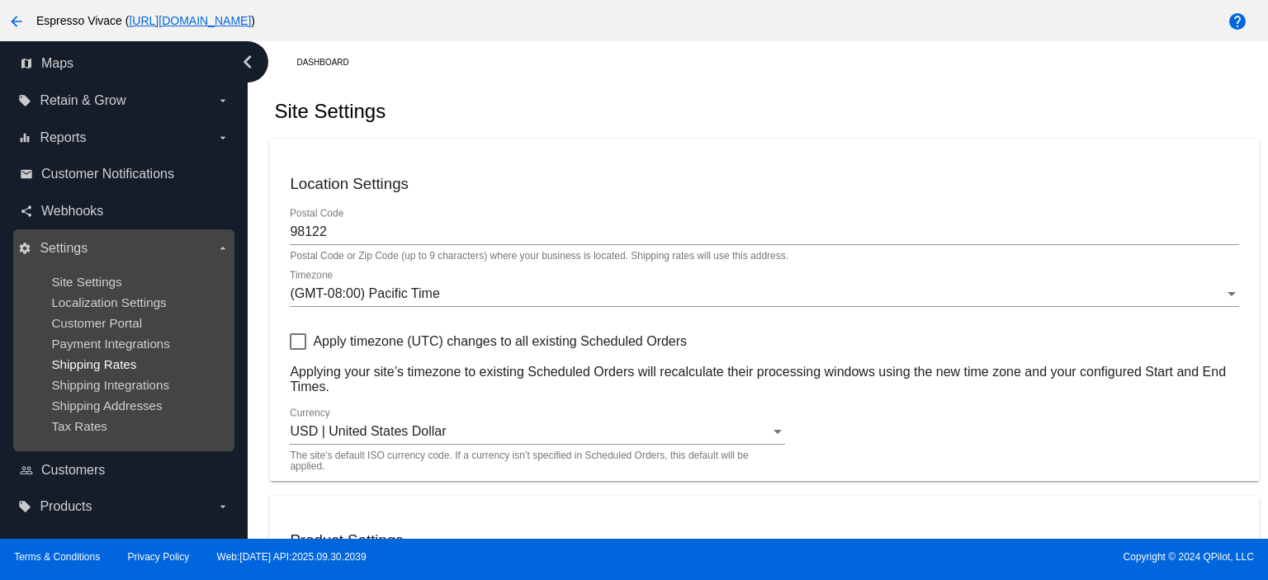
click at [92, 365] on span "Shipping Rates" at bounding box center [93, 364] width 85 height 14
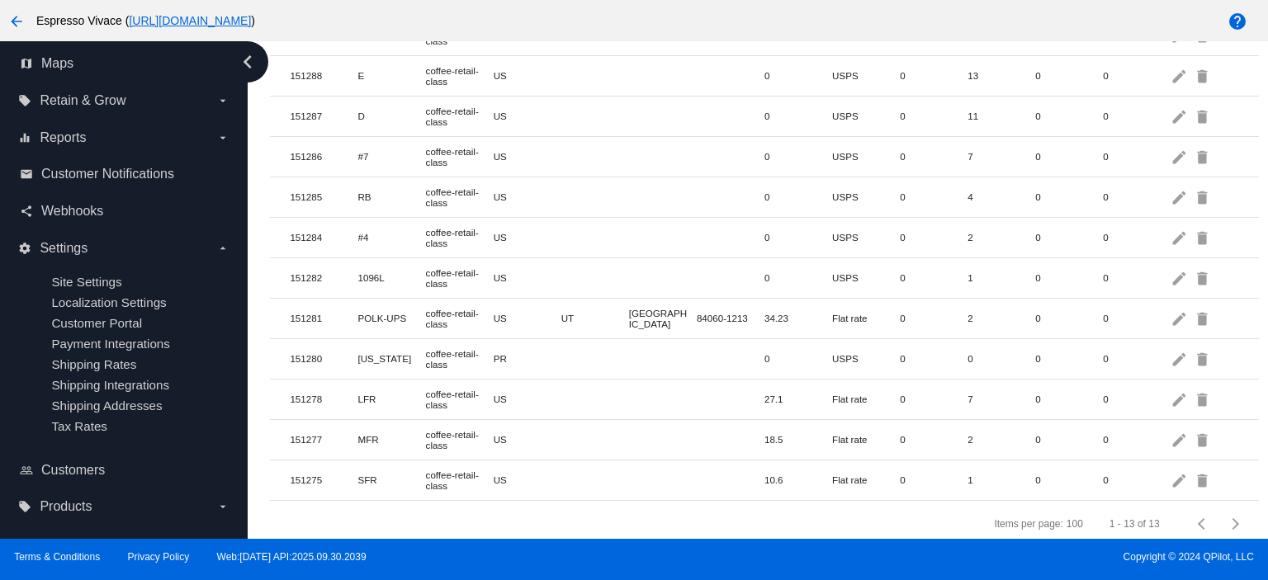
scroll to position [297, 0]
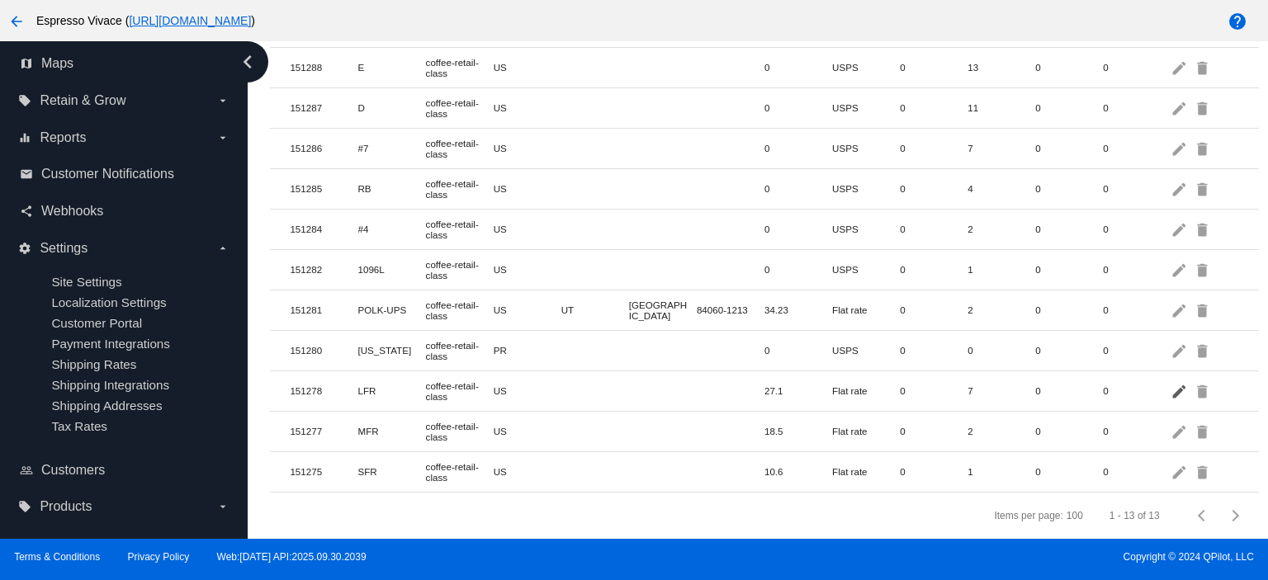
click at [1172, 379] on mat-icon "edit" at bounding box center [1181, 391] width 20 height 26
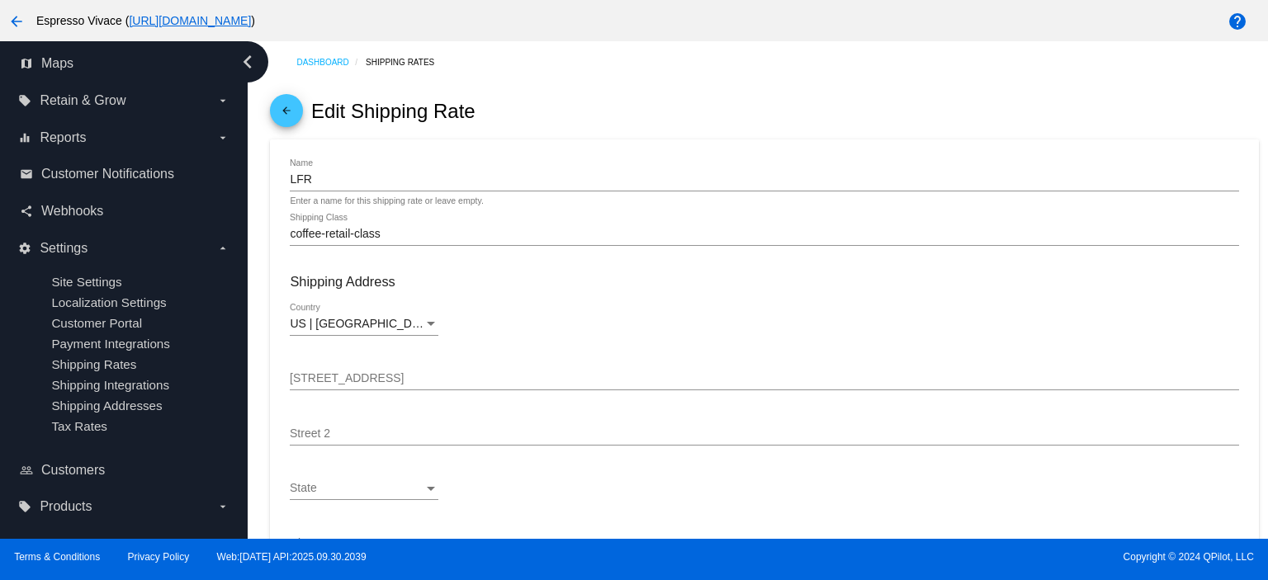
click at [291, 108] on mat-icon "arrow_back" at bounding box center [287, 115] width 20 height 20
